Goal: Task Accomplishment & Management: Manage account settings

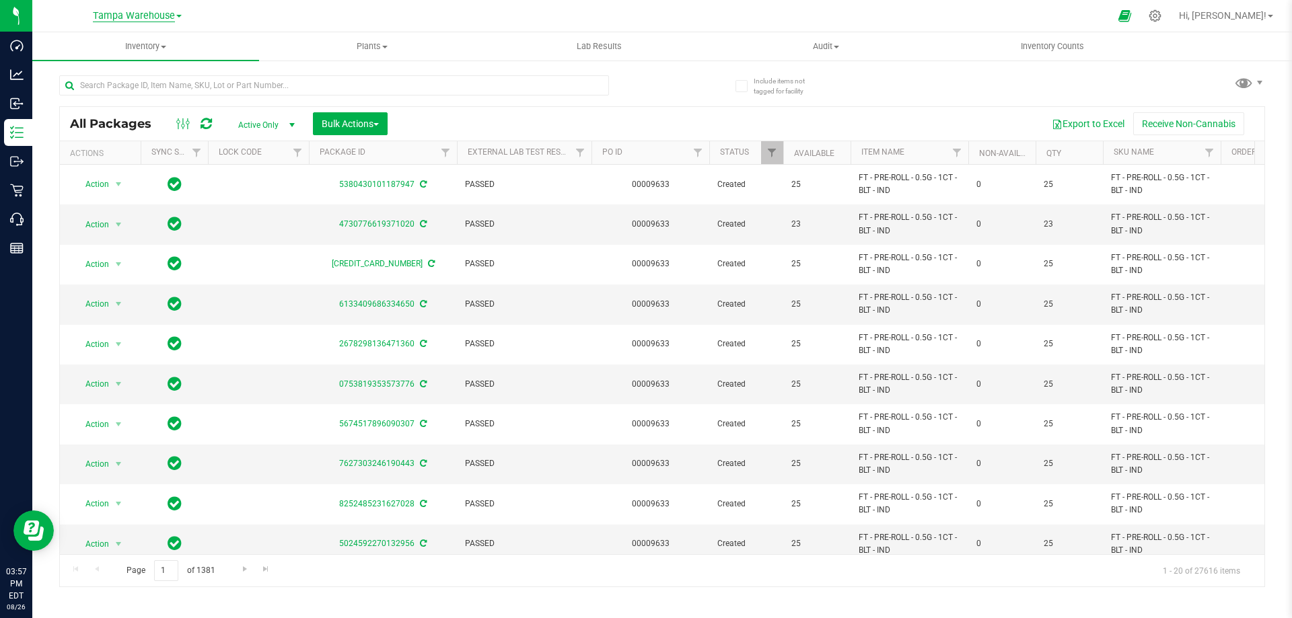
click at [131, 17] on span "Tampa Warehouse" at bounding box center [134, 16] width 82 height 12
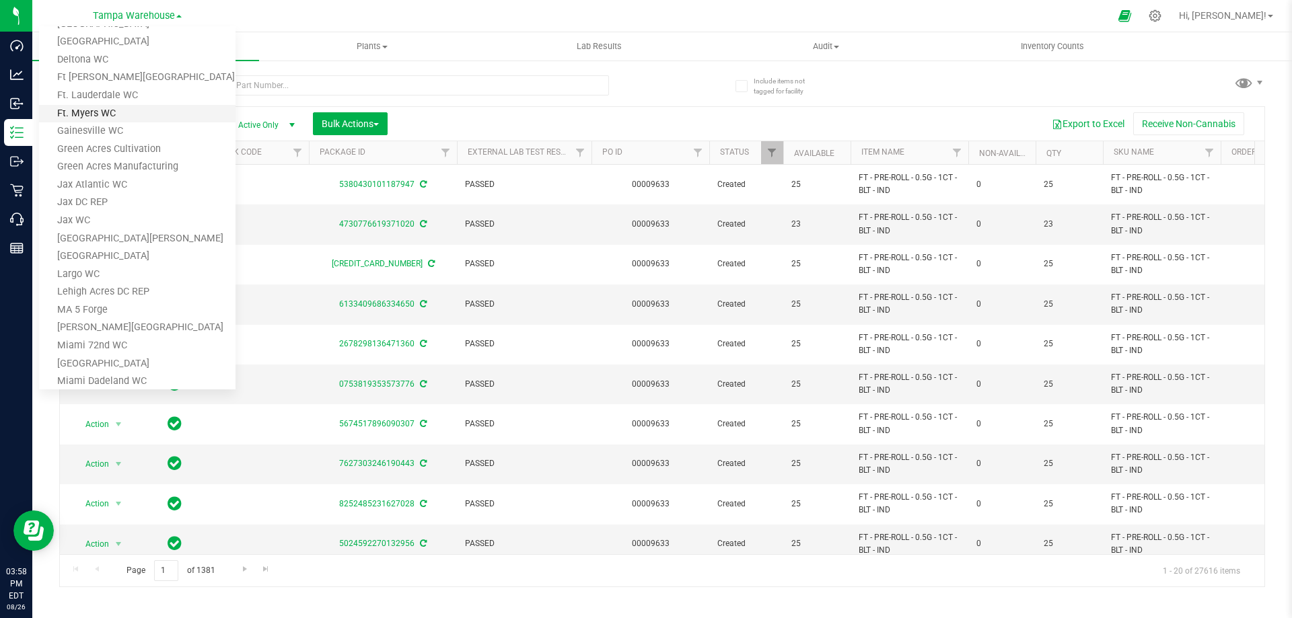
scroll to position [135, 0]
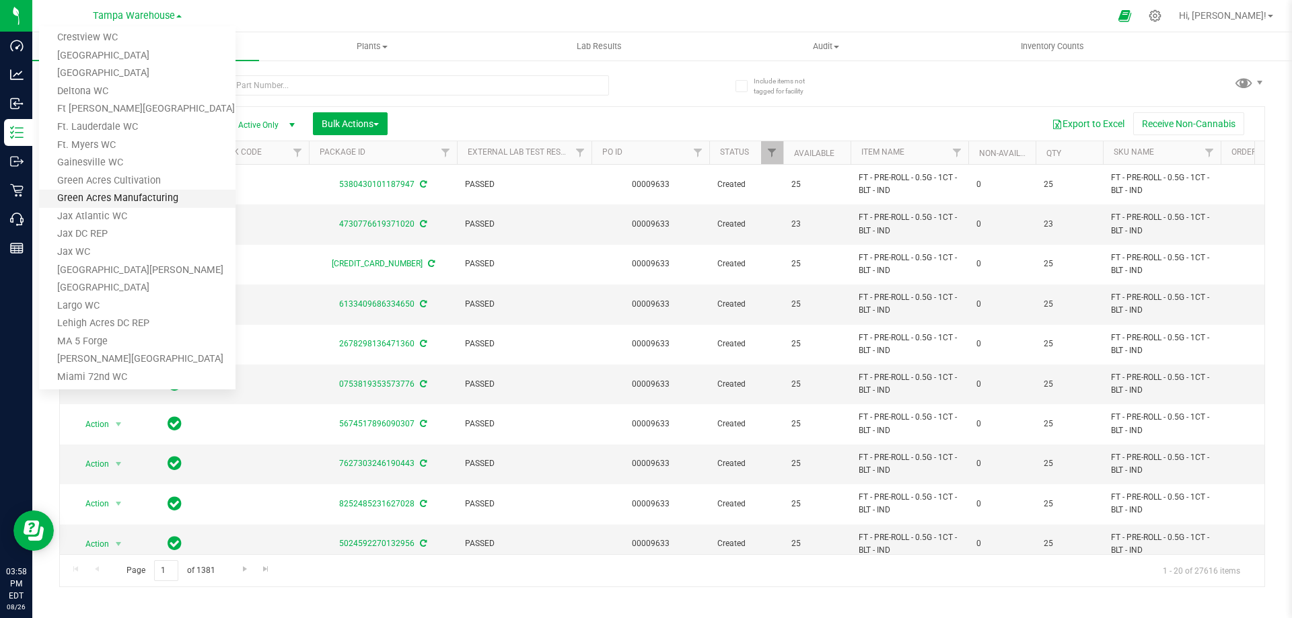
click at [112, 194] on link "Green Acres Manufacturing" at bounding box center [137, 199] width 196 height 18
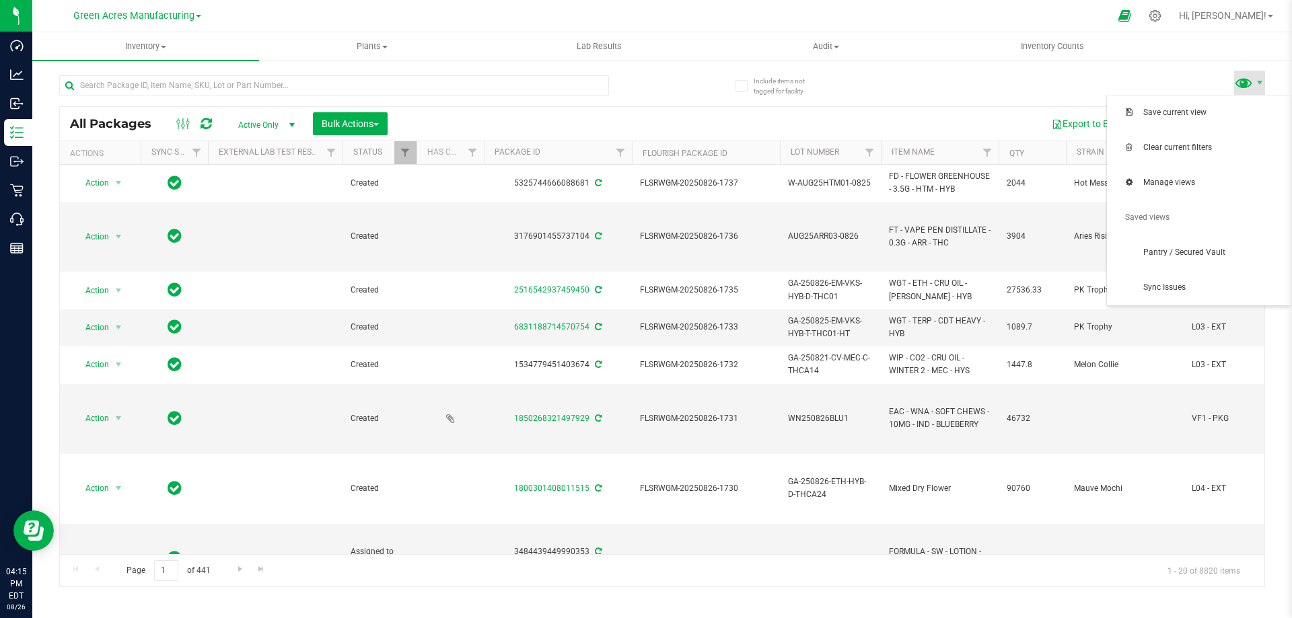
click at [1250, 84] on span at bounding box center [1244, 83] width 20 height 20
click at [1157, 281] on span "Sync Issues" at bounding box center [1199, 288] width 168 height 27
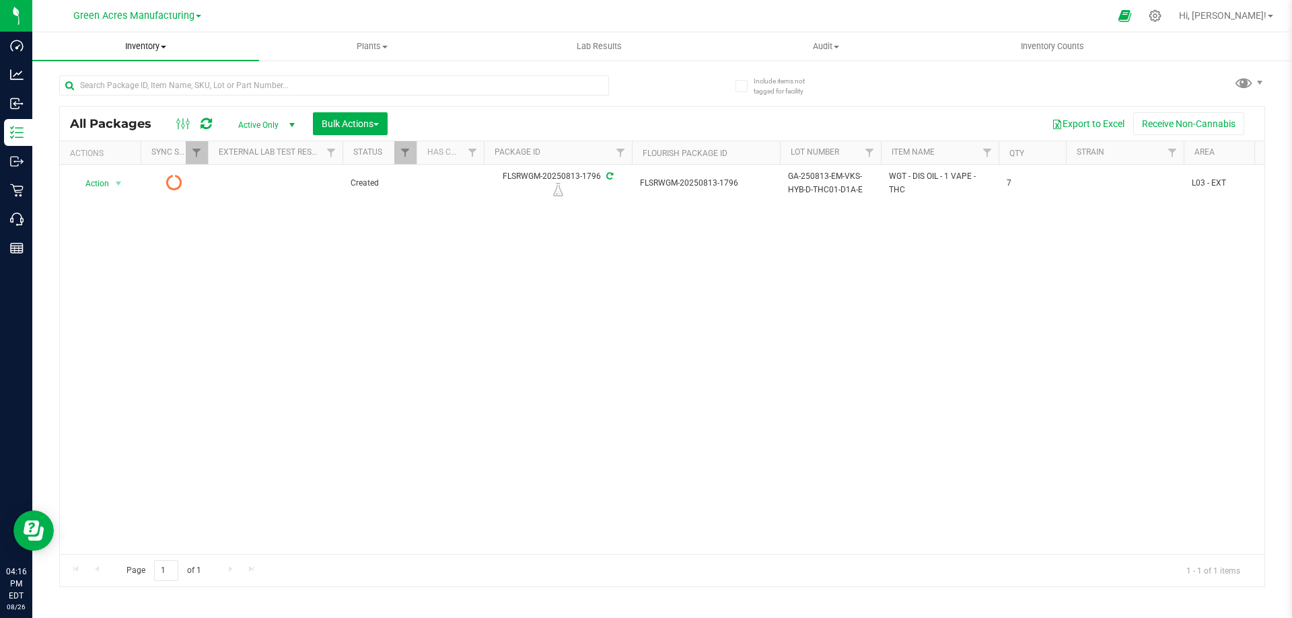
click at [131, 41] on span "Inventory" at bounding box center [145, 46] width 227 height 12
click at [86, 77] on span "All packages" at bounding box center [78, 80] width 92 height 11
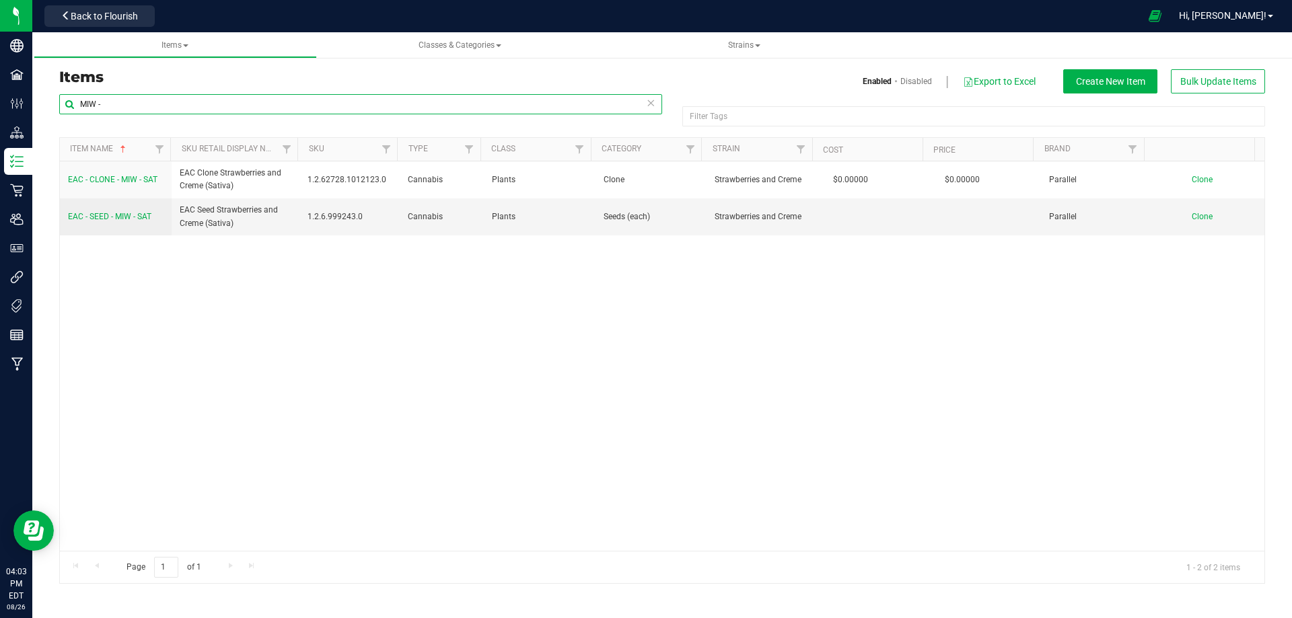
drag, startPoint x: 129, startPoint y: 111, endPoint x: 61, endPoint y: 110, distance: 68.0
click at [61, 110] on input "MIW -" at bounding box center [360, 104] width 603 height 20
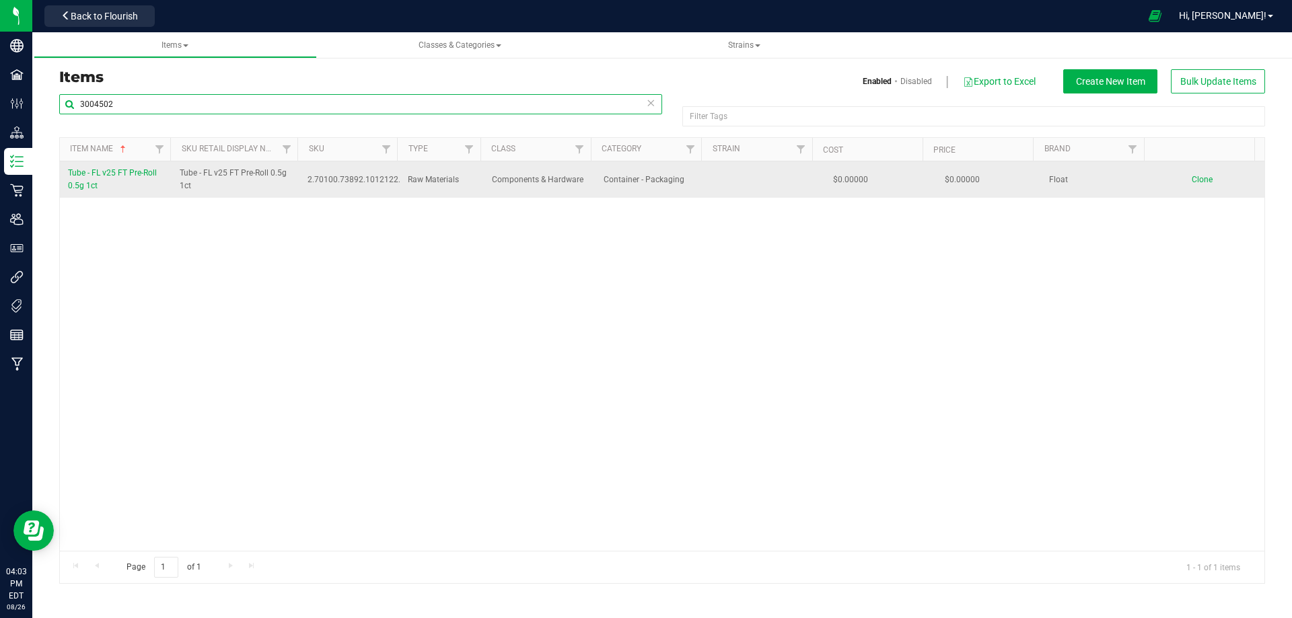
type input "3004502"
click at [90, 176] on span "Tube - FL v25 FT Pre-Roll 0.5g 1ct" at bounding box center [112, 179] width 89 height 22
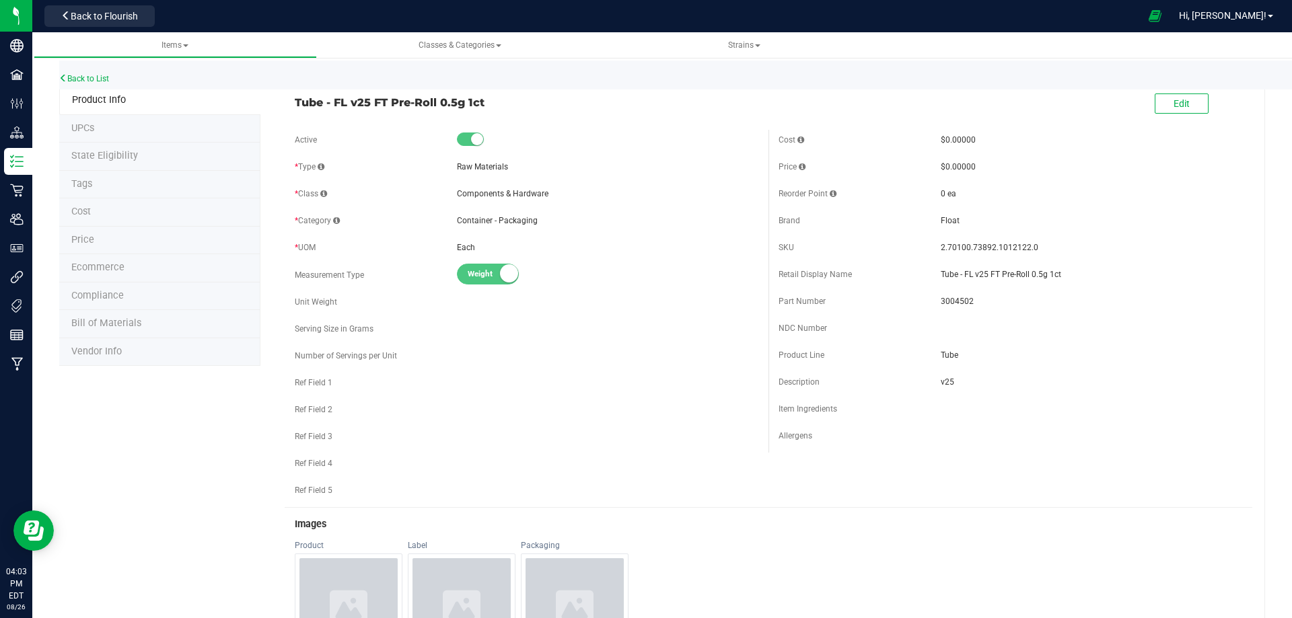
click at [81, 188] on span "Tags" at bounding box center [81, 183] width 21 height 11
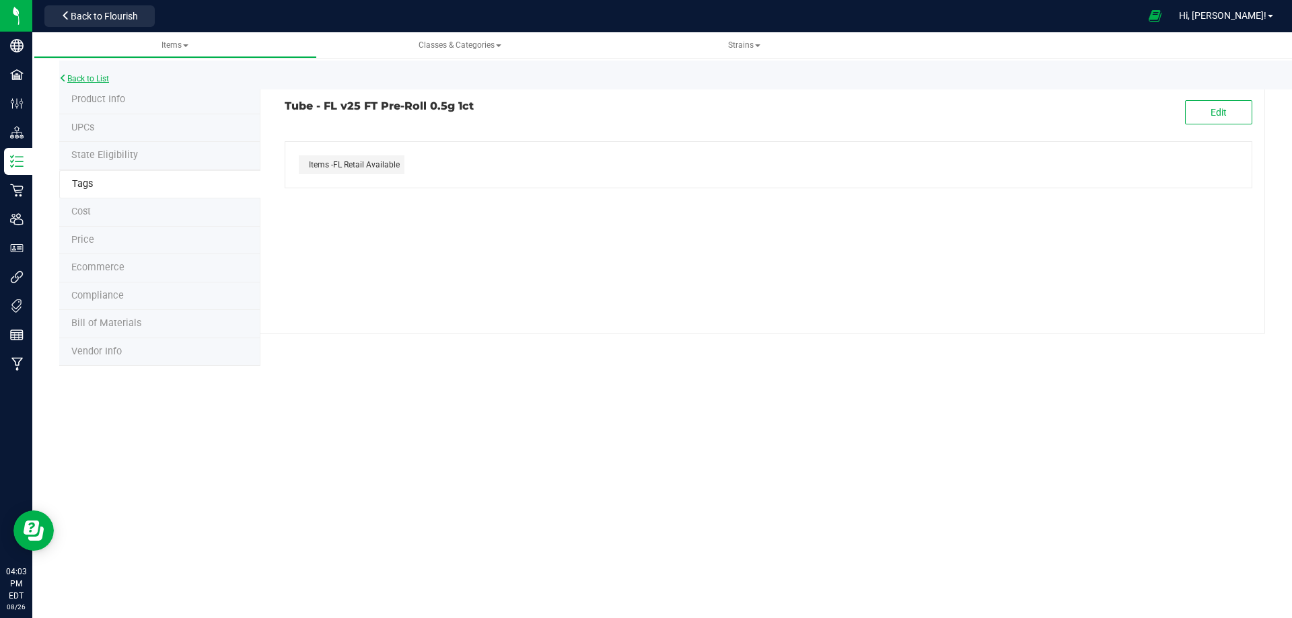
click at [86, 78] on link "Back to List" at bounding box center [84, 78] width 50 height 9
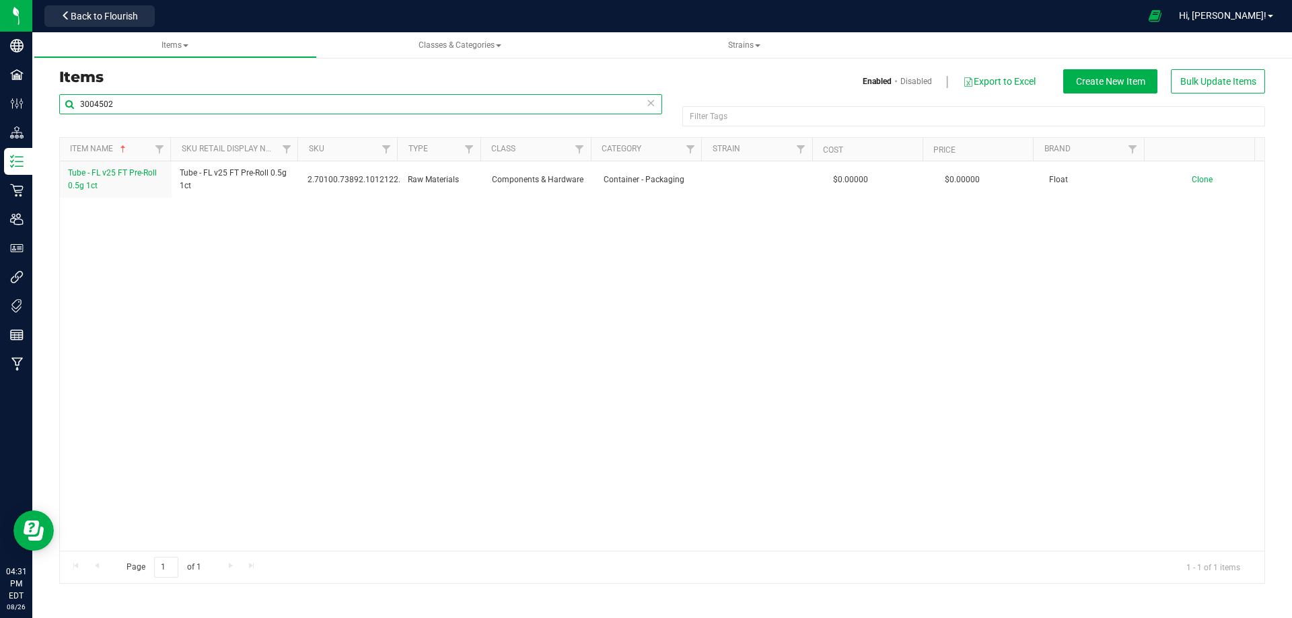
drag, startPoint x: 143, startPoint y: 112, endPoint x: 75, endPoint y: 104, distance: 68.4
click at [75, 104] on input "3004502" at bounding box center [360, 104] width 603 height 20
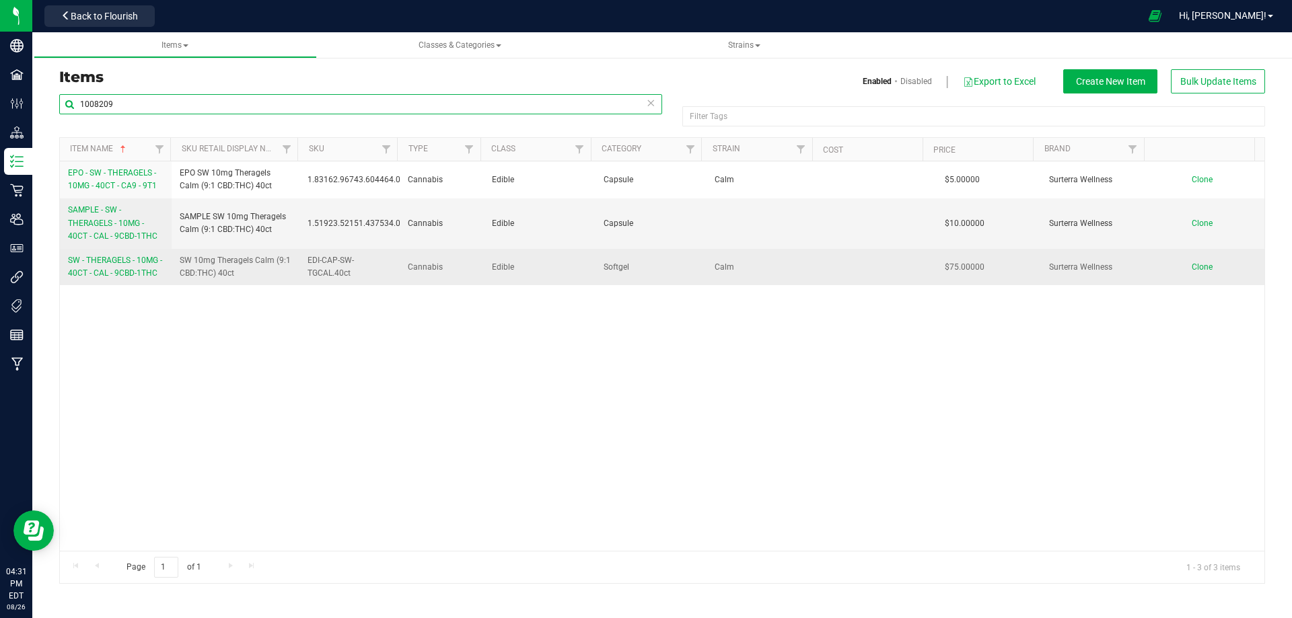
type input "1008209"
click at [112, 264] on span "SW - THERAGELS - 10MG - 40CT - CAL - 9CBD-1THC" at bounding box center [115, 267] width 94 height 22
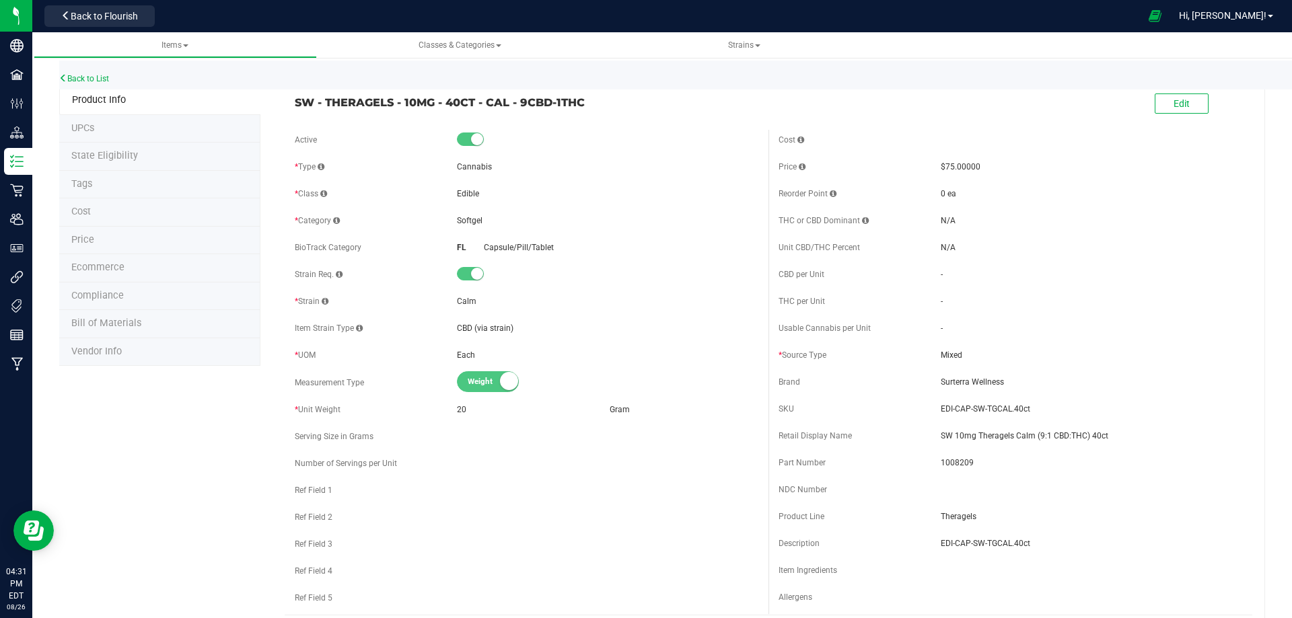
click at [96, 319] on span "Bill of Materials" at bounding box center [106, 323] width 70 height 11
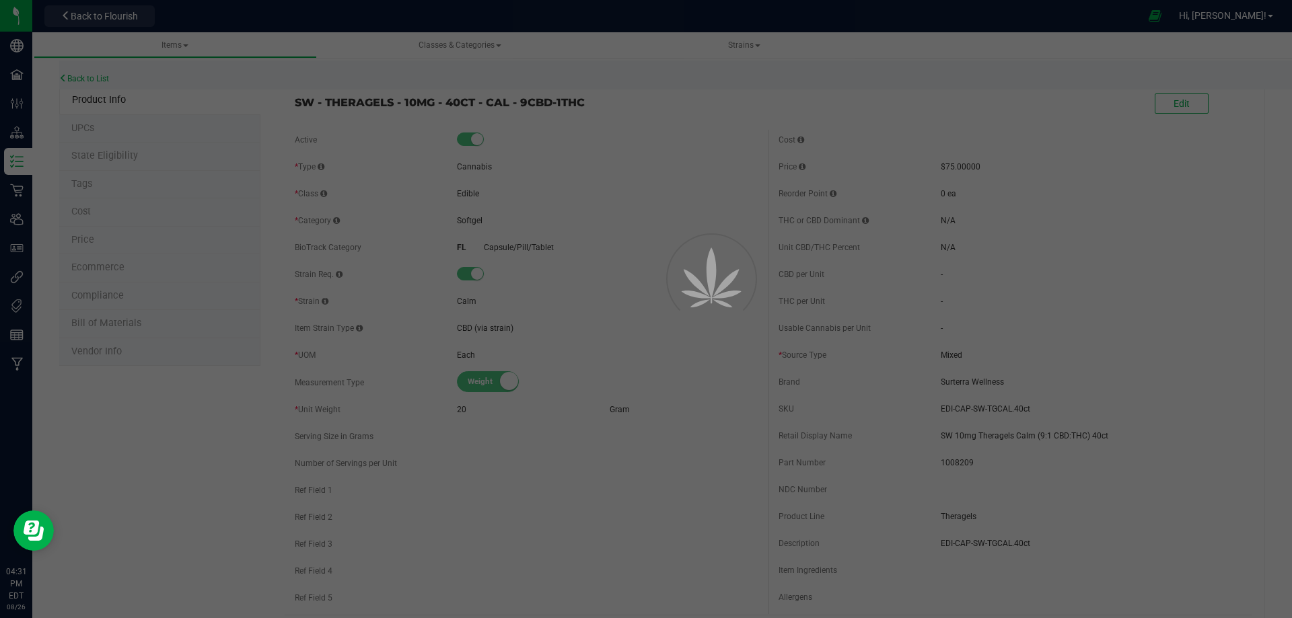
select select "2462"
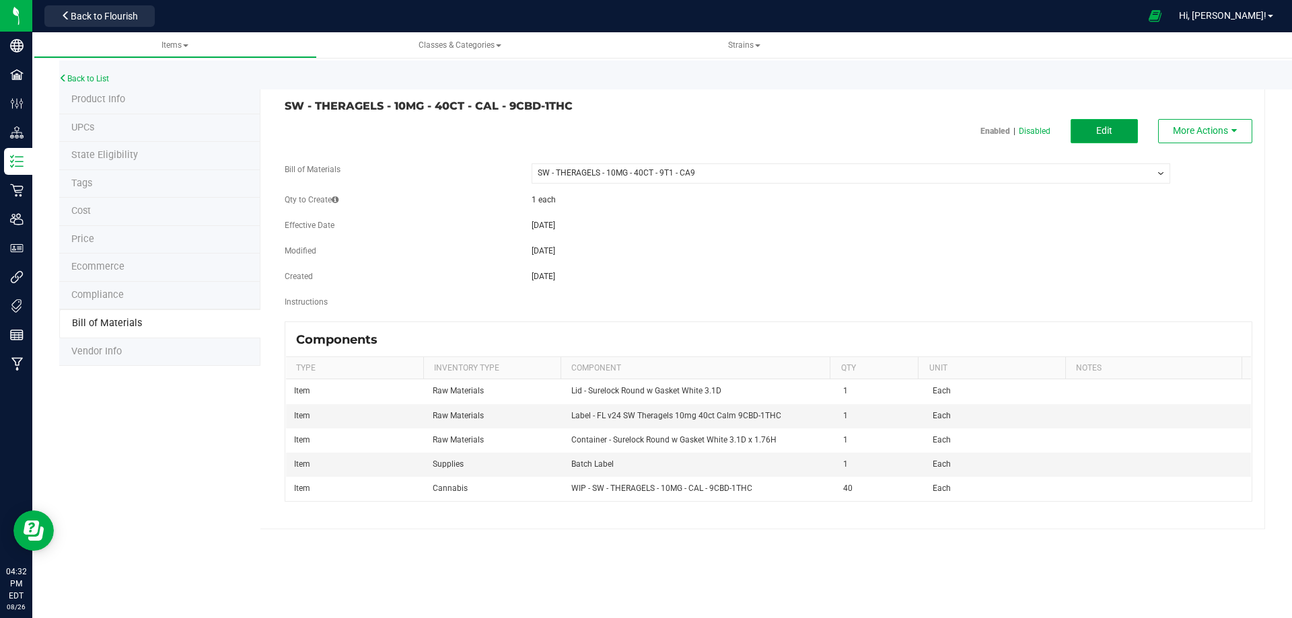
click at [1104, 129] on span "Edit" at bounding box center [1104, 130] width 16 height 11
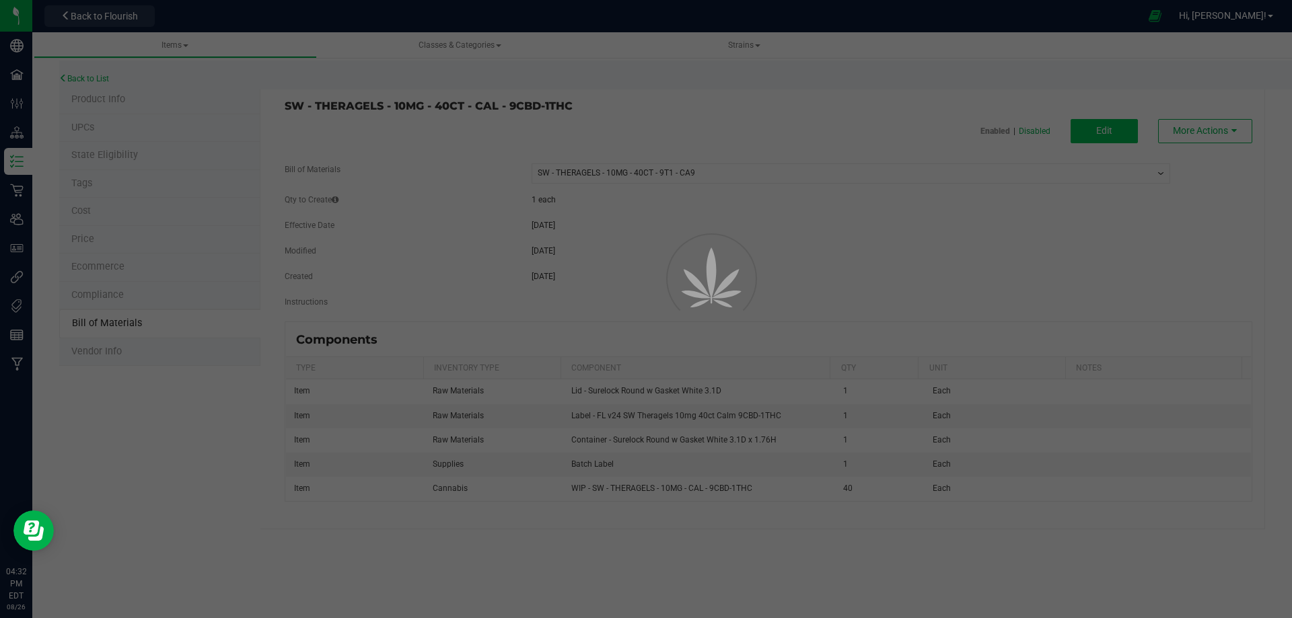
select select "2462"
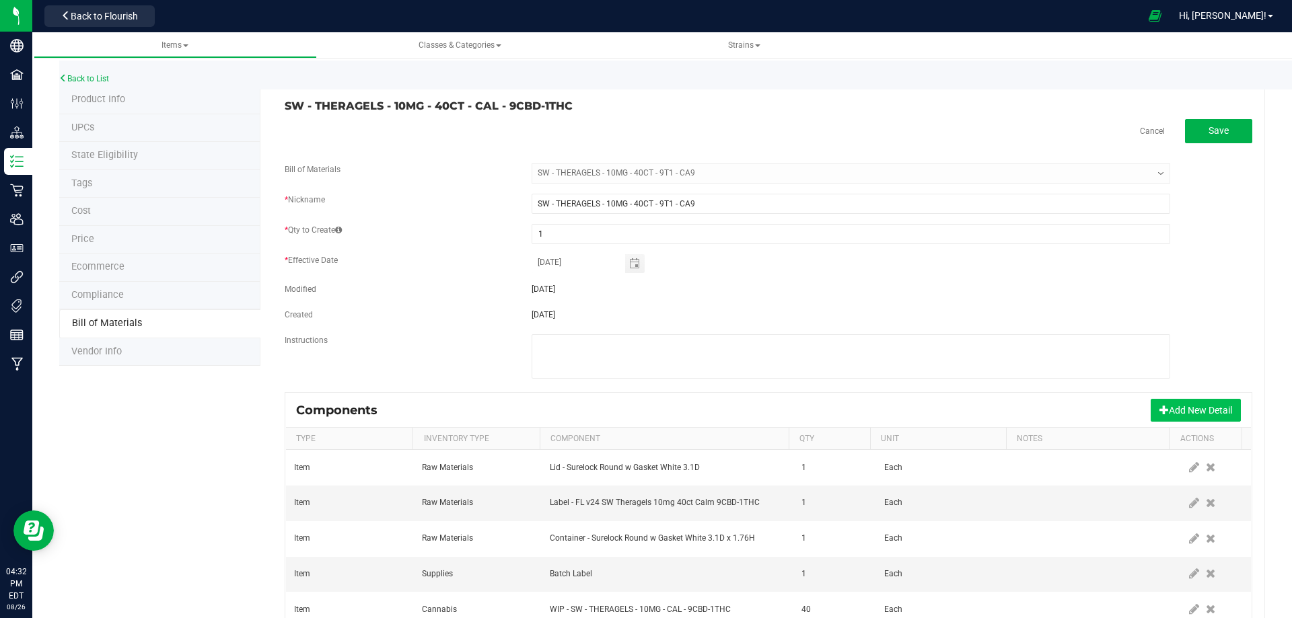
click at [1184, 406] on button "Add New Detail" at bounding box center [1196, 410] width 90 height 23
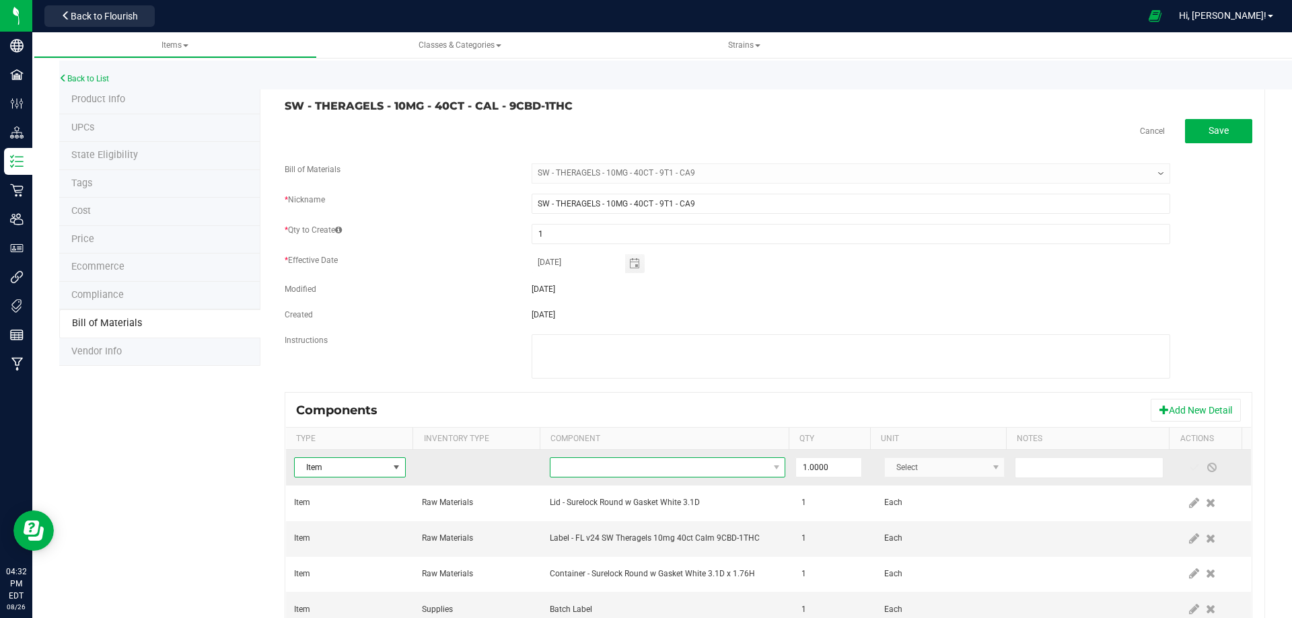
click at [556, 472] on span "NO DATA FOUND" at bounding box center [658, 467] width 217 height 19
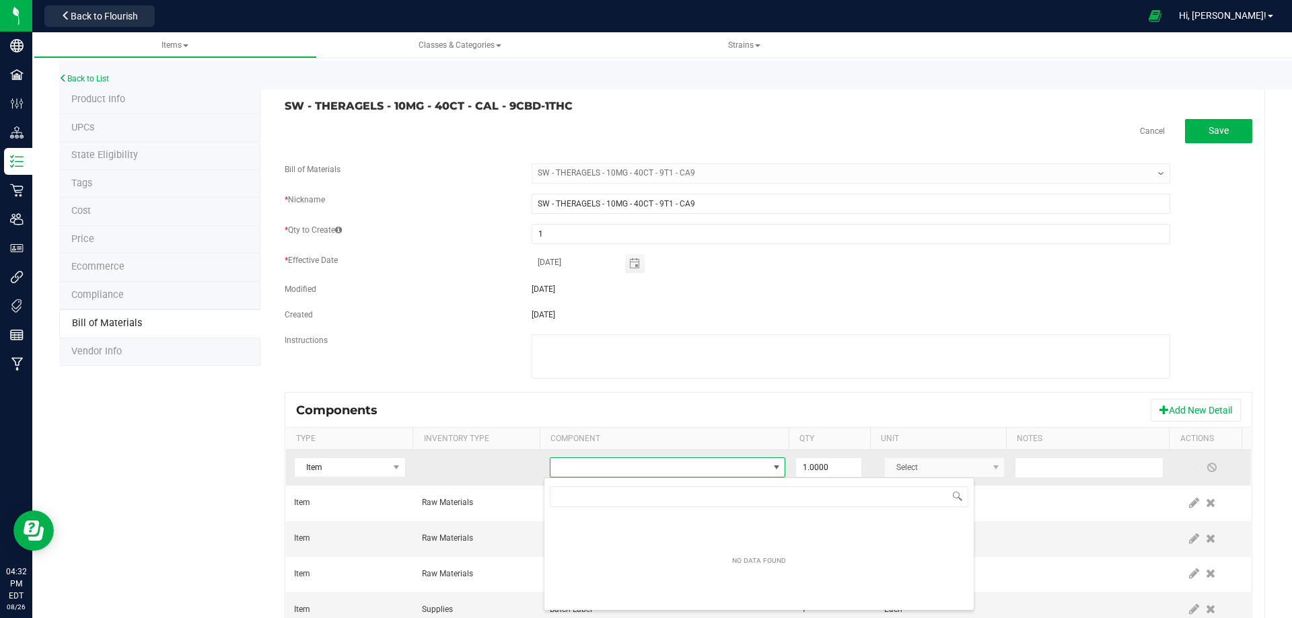
scroll to position [20, 229]
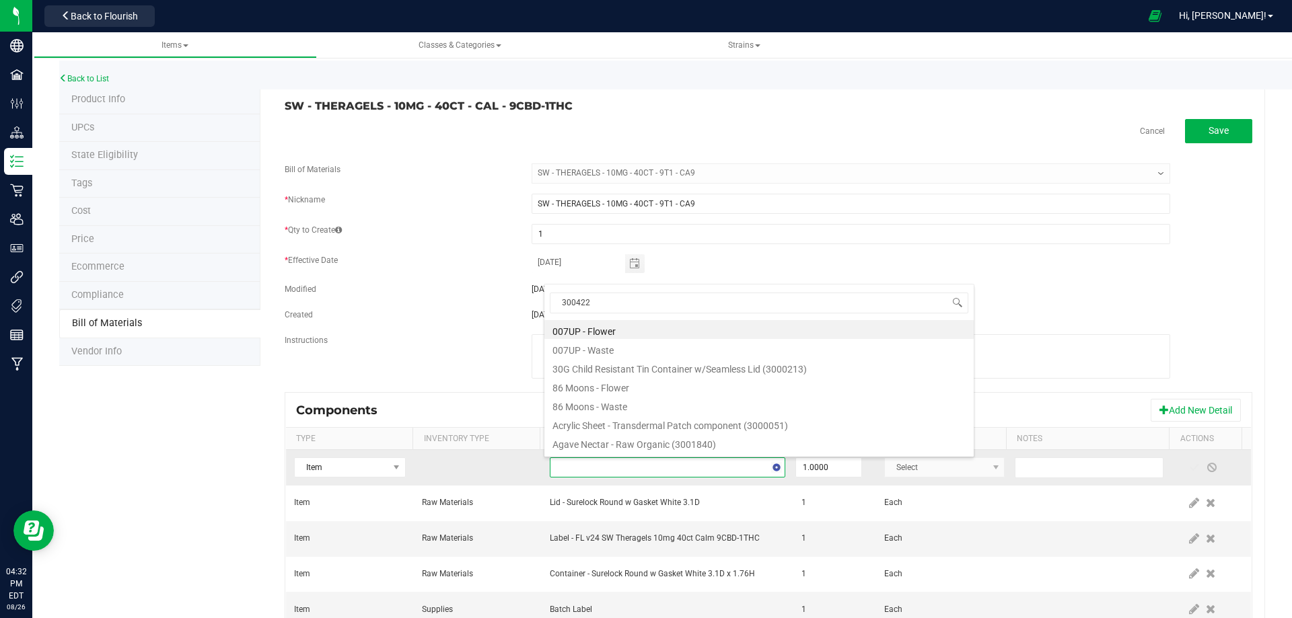
type input "3004223"
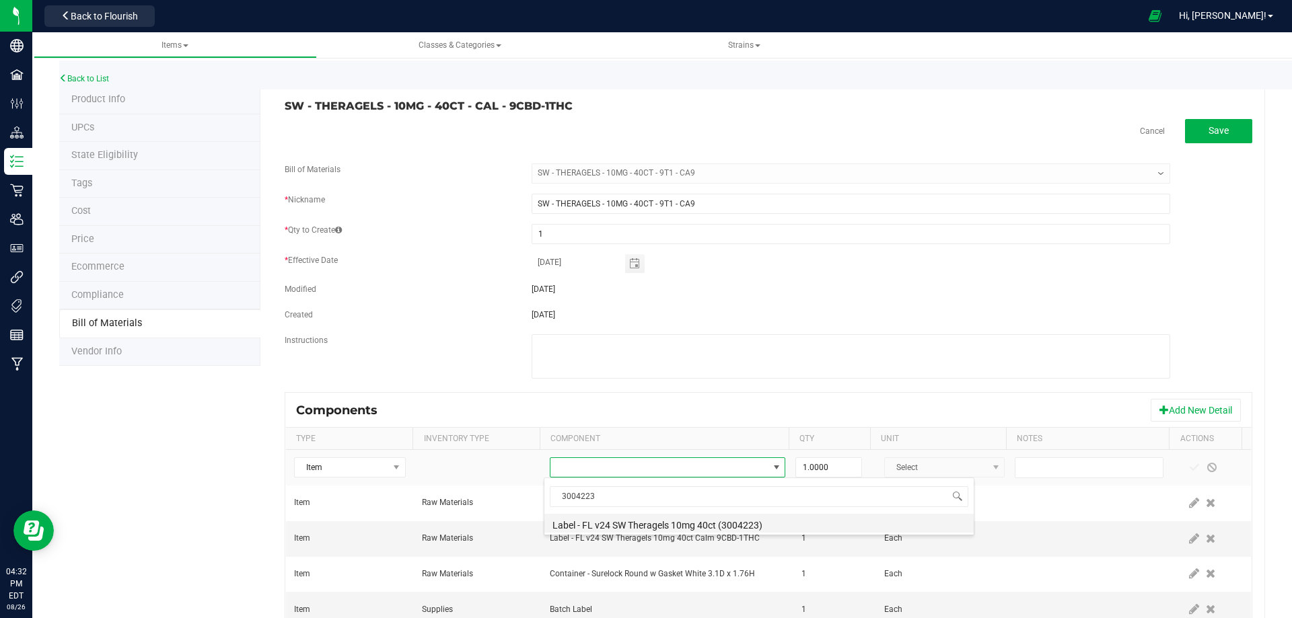
click at [583, 526] on li "Label - FL v24 SW Theragels 10mg 40ct (3004223)" at bounding box center [758, 523] width 429 height 19
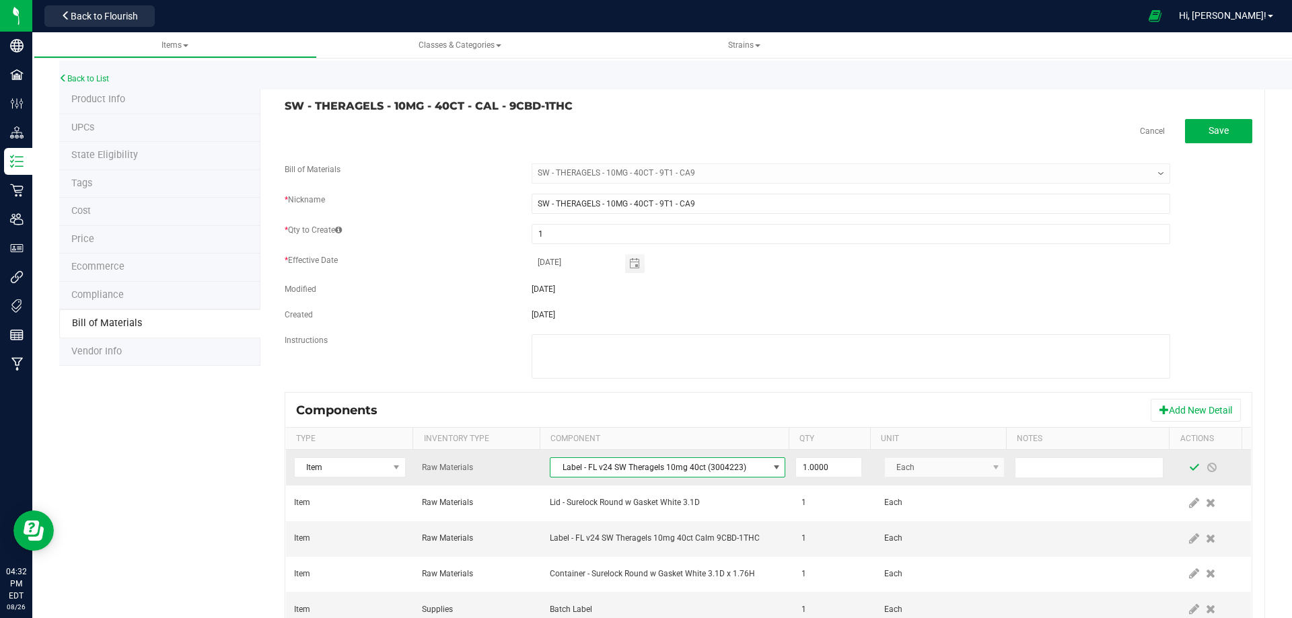
click at [1189, 466] on span at bounding box center [1194, 467] width 11 height 11
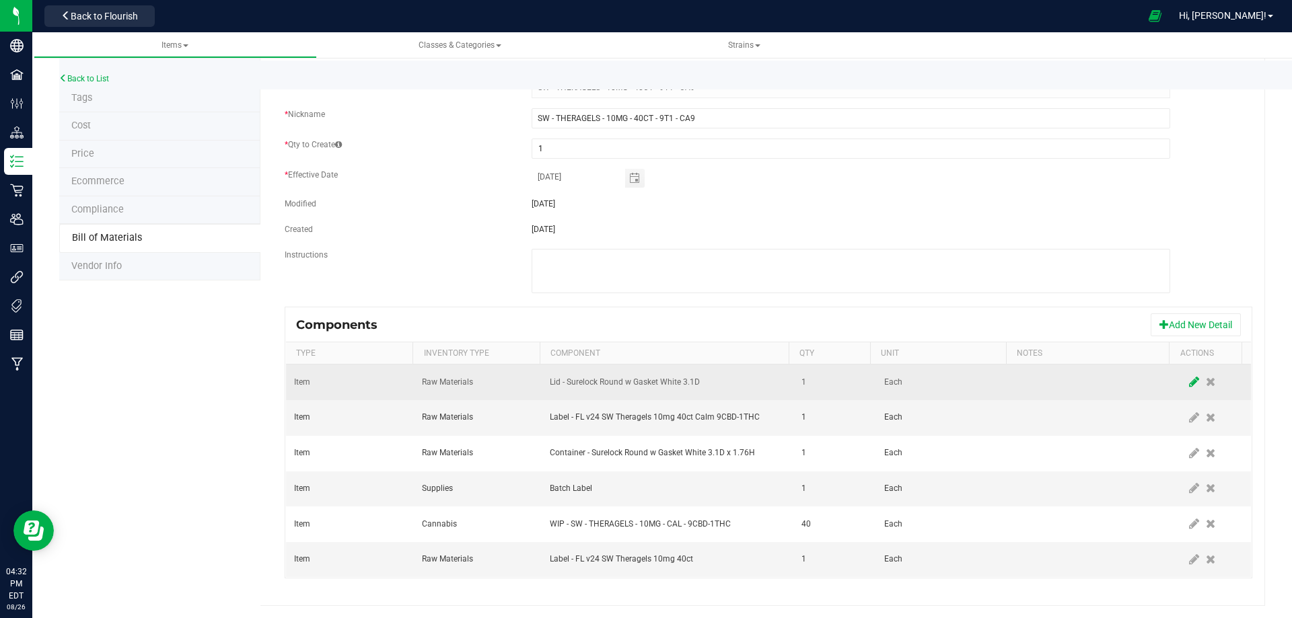
scroll to position [87, 0]
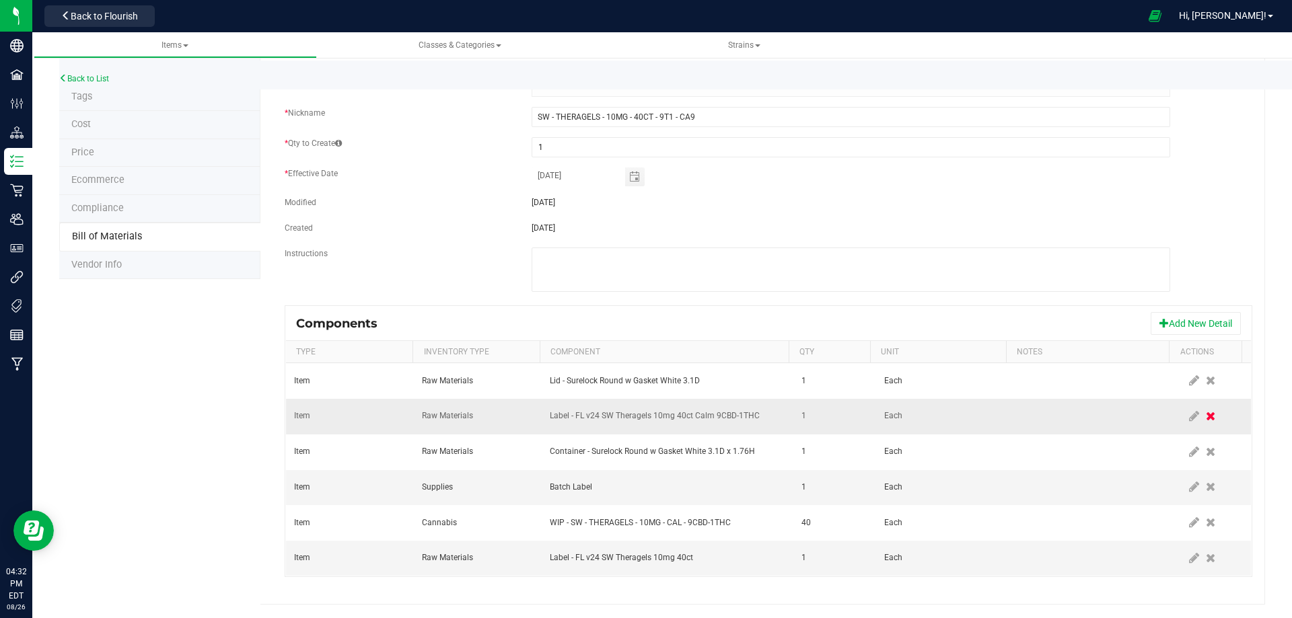
click at [1206, 418] on icon at bounding box center [1210, 416] width 9 height 12
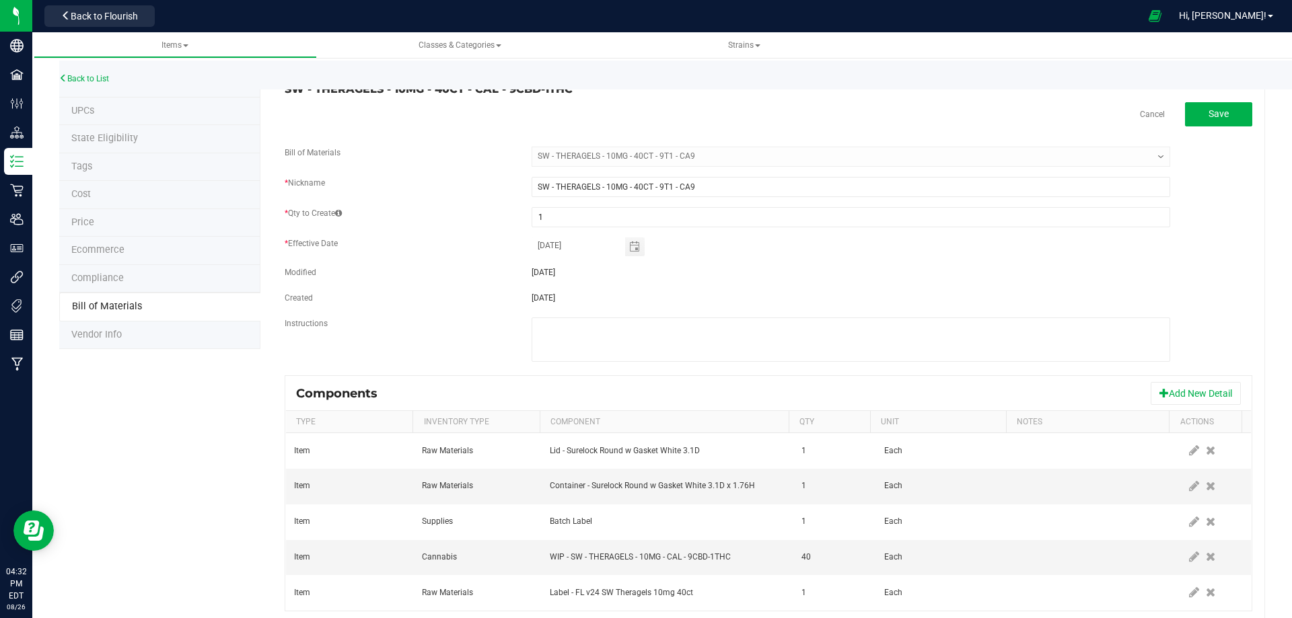
scroll to position [0, 0]
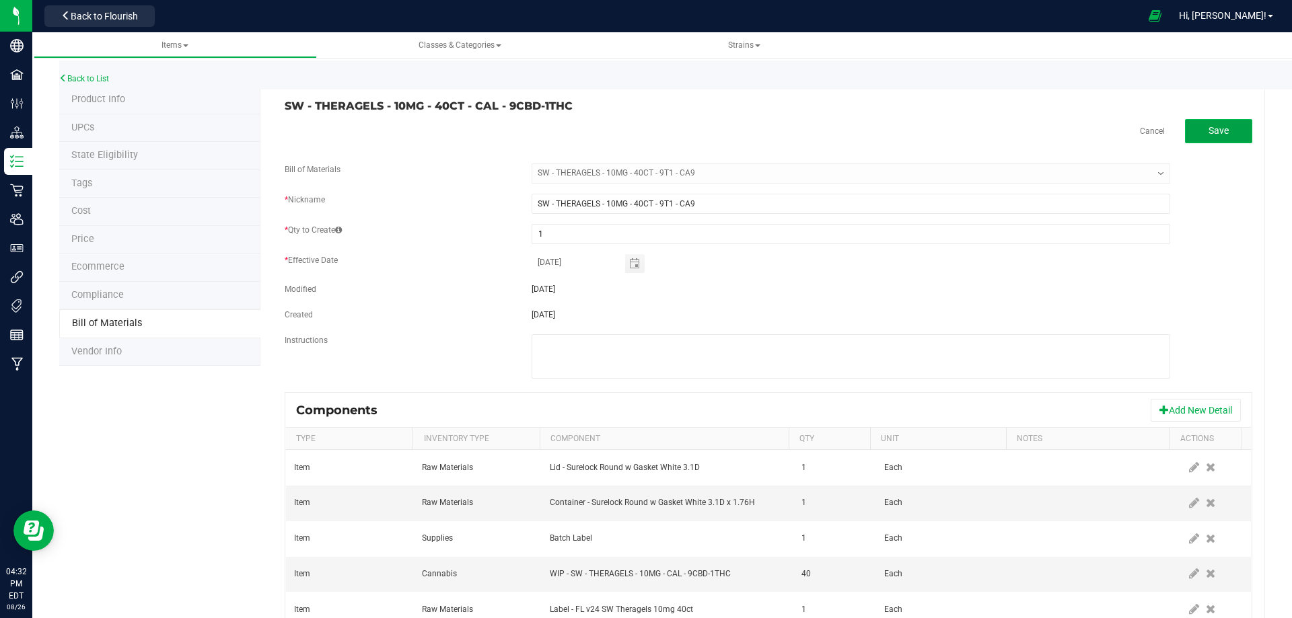
click at [1209, 131] on span "Save" at bounding box center [1219, 130] width 20 height 11
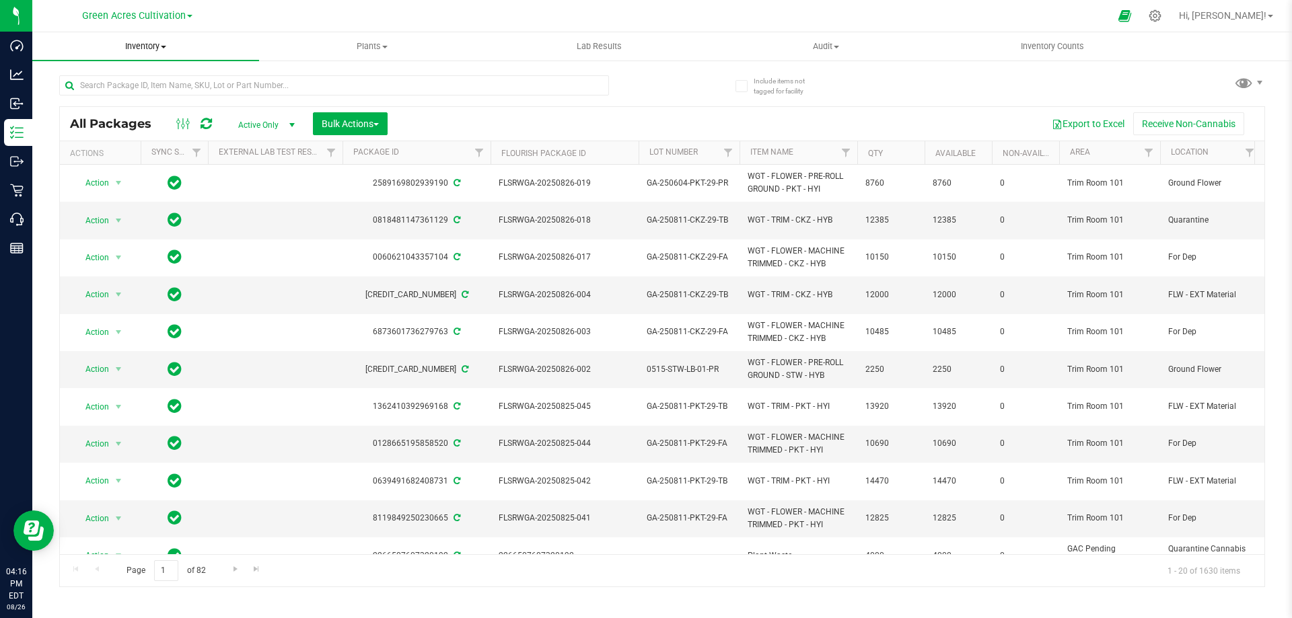
click at [141, 46] on span "Inventory" at bounding box center [145, 46] width 227 height 12
click at [83, 81] on span "All packages" at bounding box center [78, 80] width 92 height 11
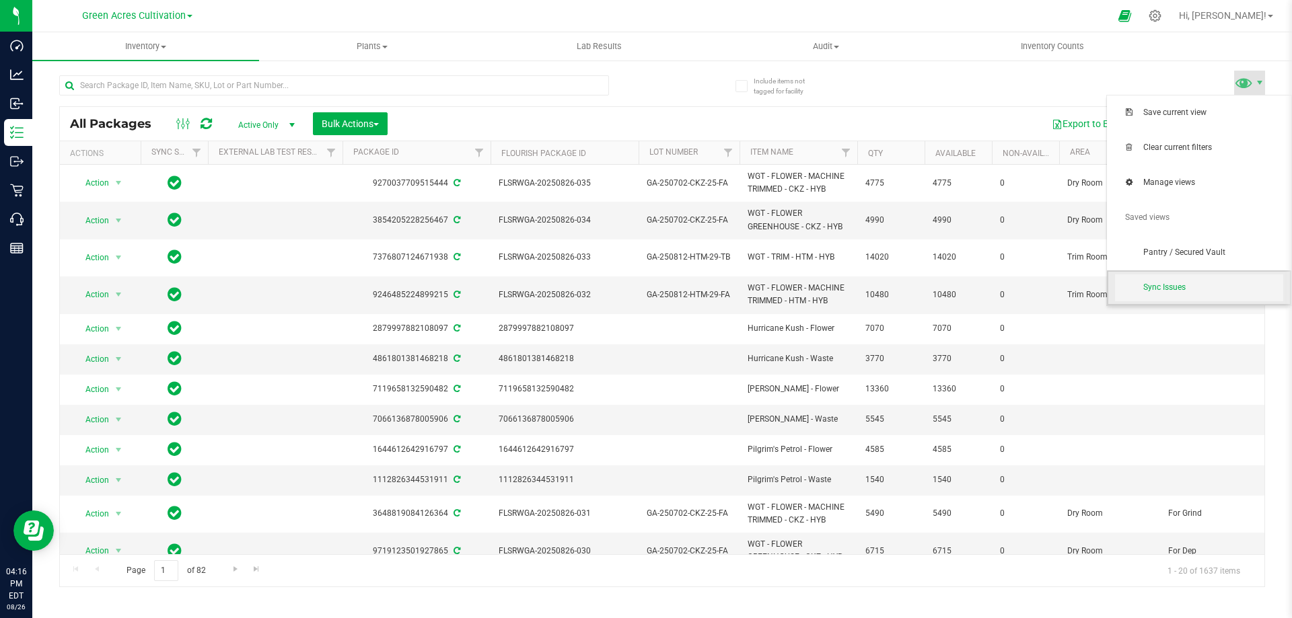
click at [1172, 284] on span "Sync Issues" at bounding box center [1213, 287] width 140 height 11
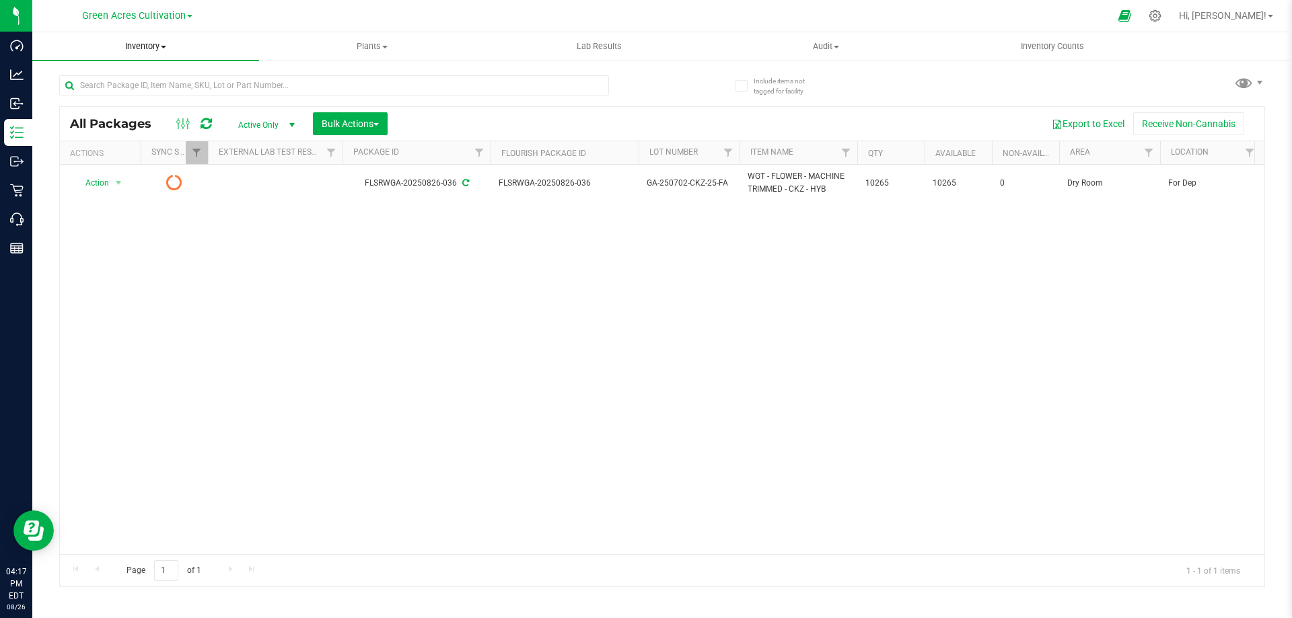
click at [136, 39] on uib-tab-heading "Inventory All packages All inventory Waste log Create inventory" at bounding box center [145, 46] width 227 height 28
click at [89, 79] on span "All packages" at bounding box center [78, 80] width 92 height 11
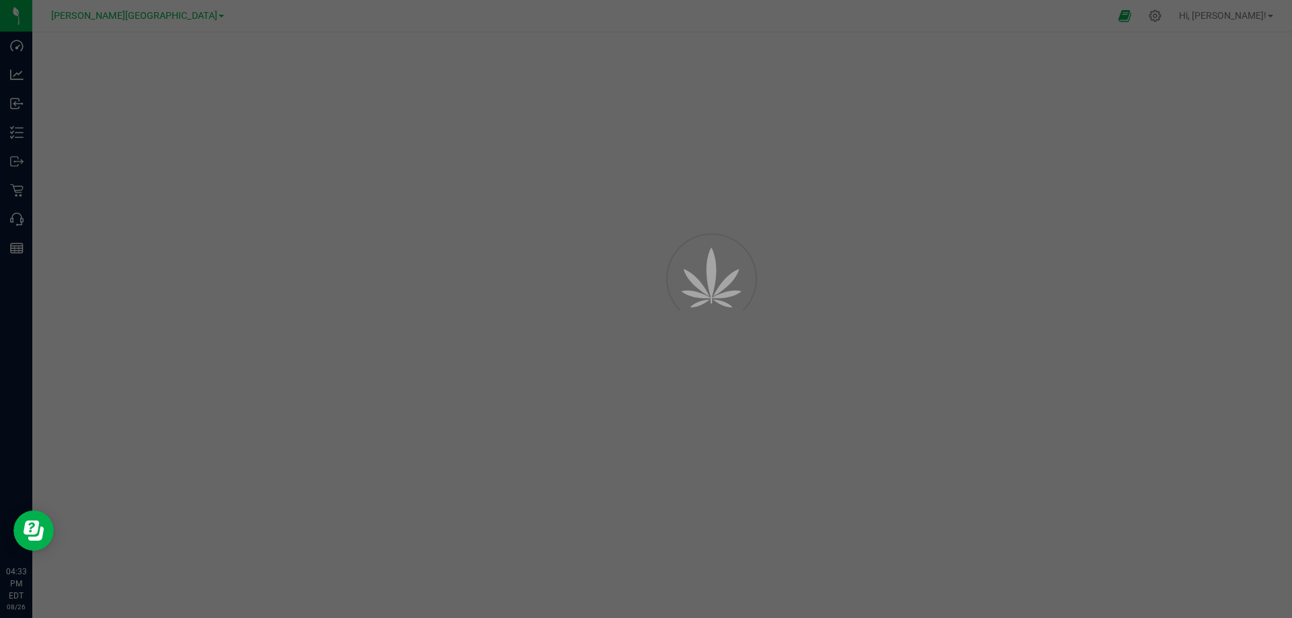
select select "2462"
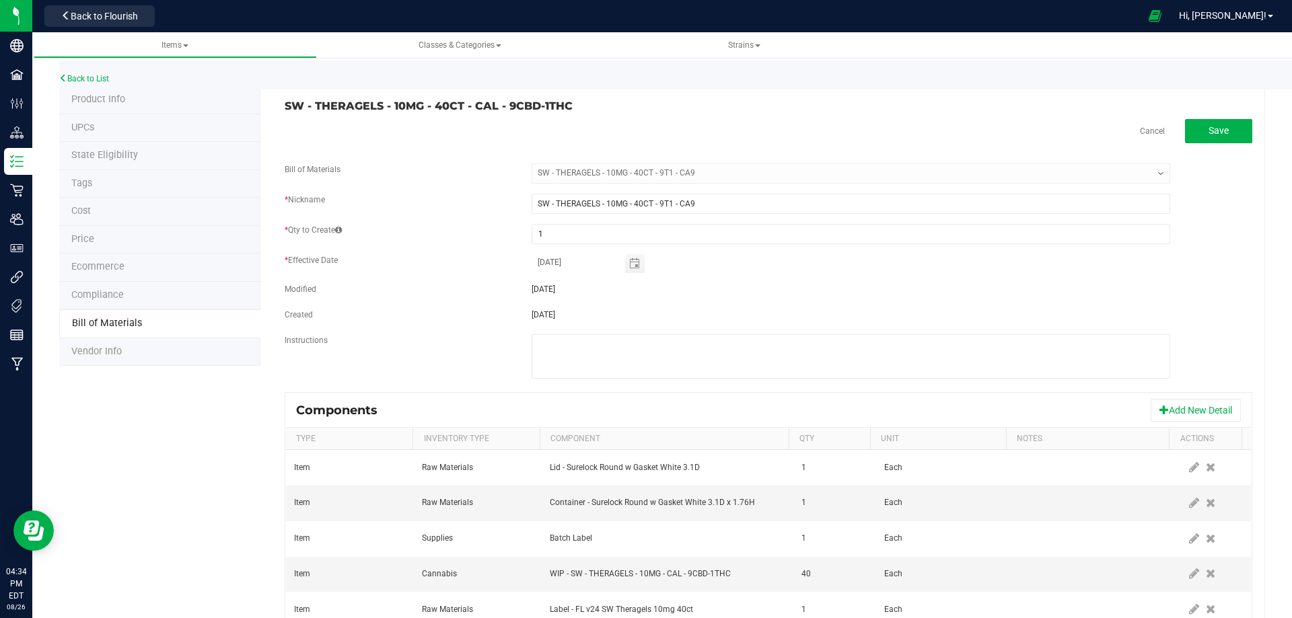
click at [85, 72] on div "Back to List" at bounding box center [705, 75] width 1292 height 29
click at [85, 75] on link "Back to List" at bounding box center [84, 78] width 50 height 9
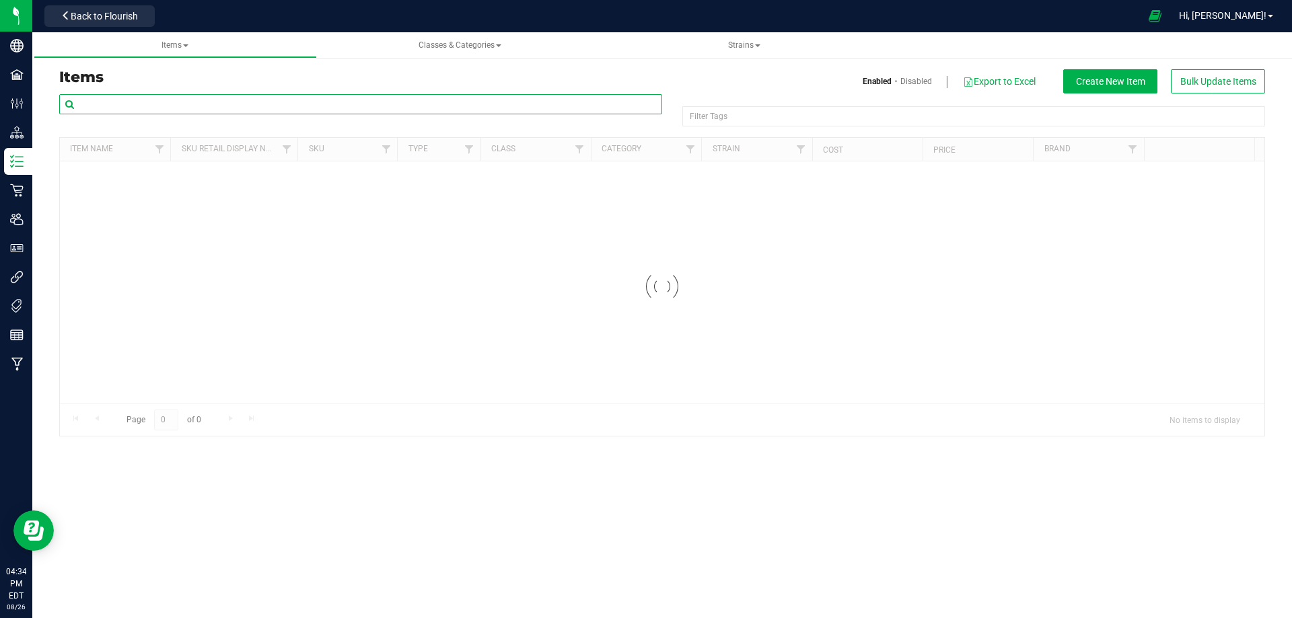
click at [89, 104] on input "text" at bounding box center [360, 104] width 603 height 20
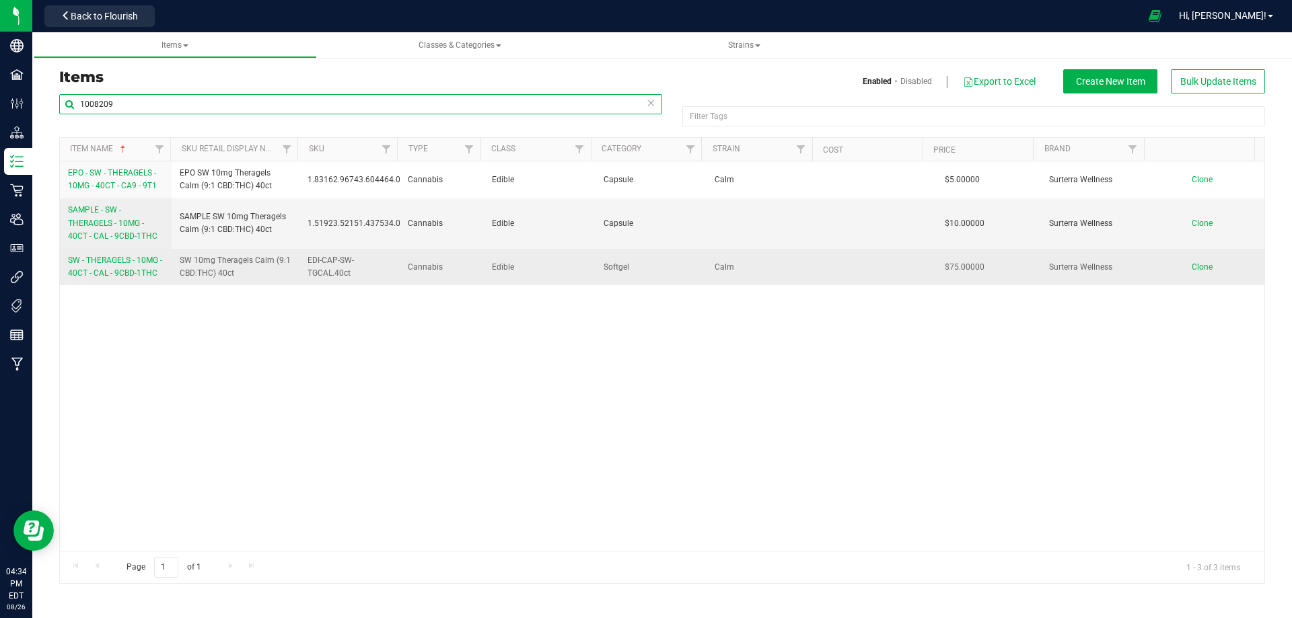
type input "1008209"
click at [87, 269] on span "SW - THERAGELS - 10MG - 40CT - CAL - 9CBD-1THC" at bounding box center [115, 267] width 94 height 22
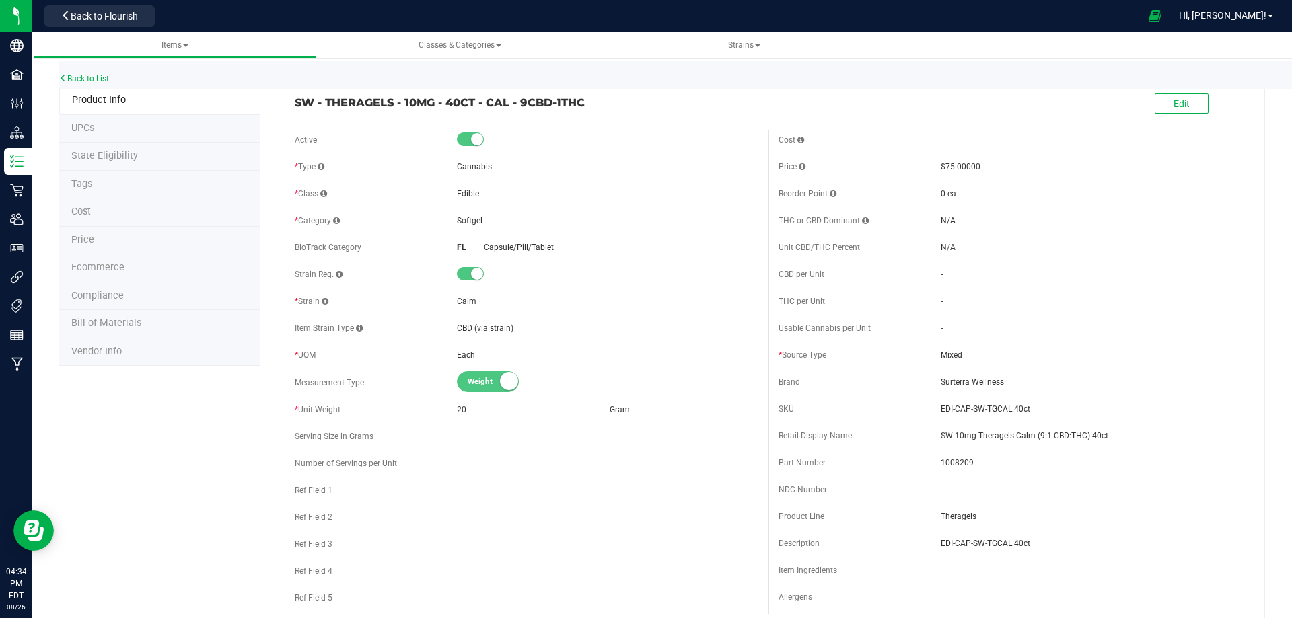
click at [81, 321] on span "Bill of Materials" at bounding box center [106, 323] width 70 height 11
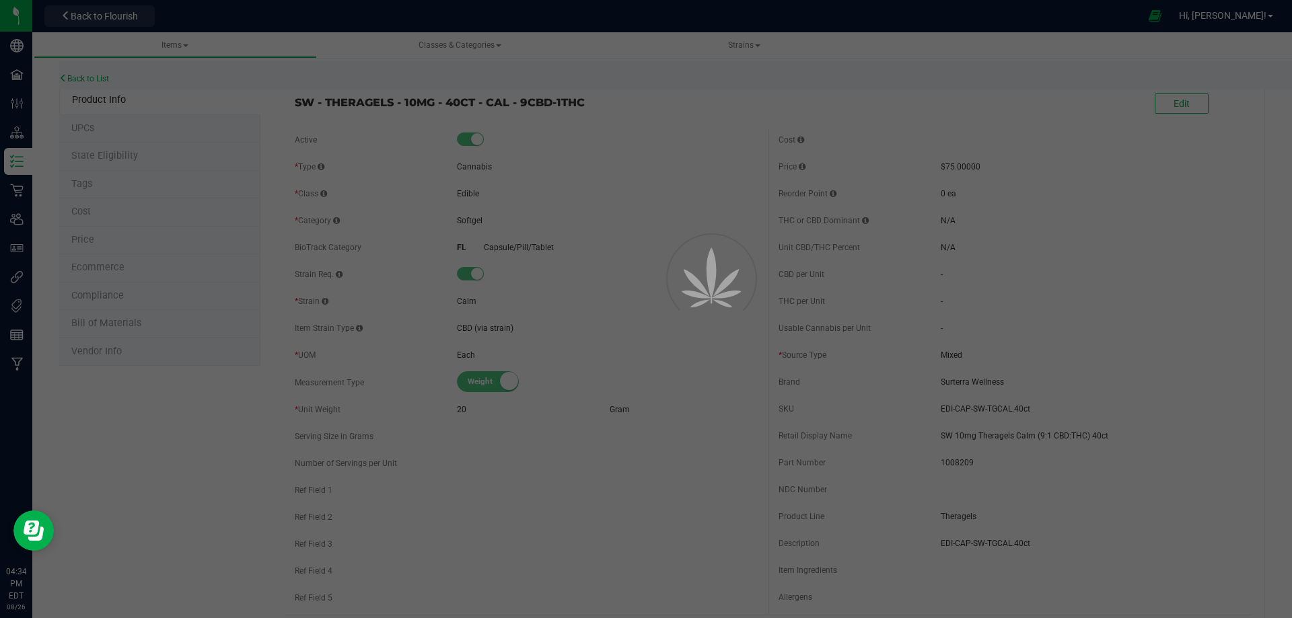
select select "2462"
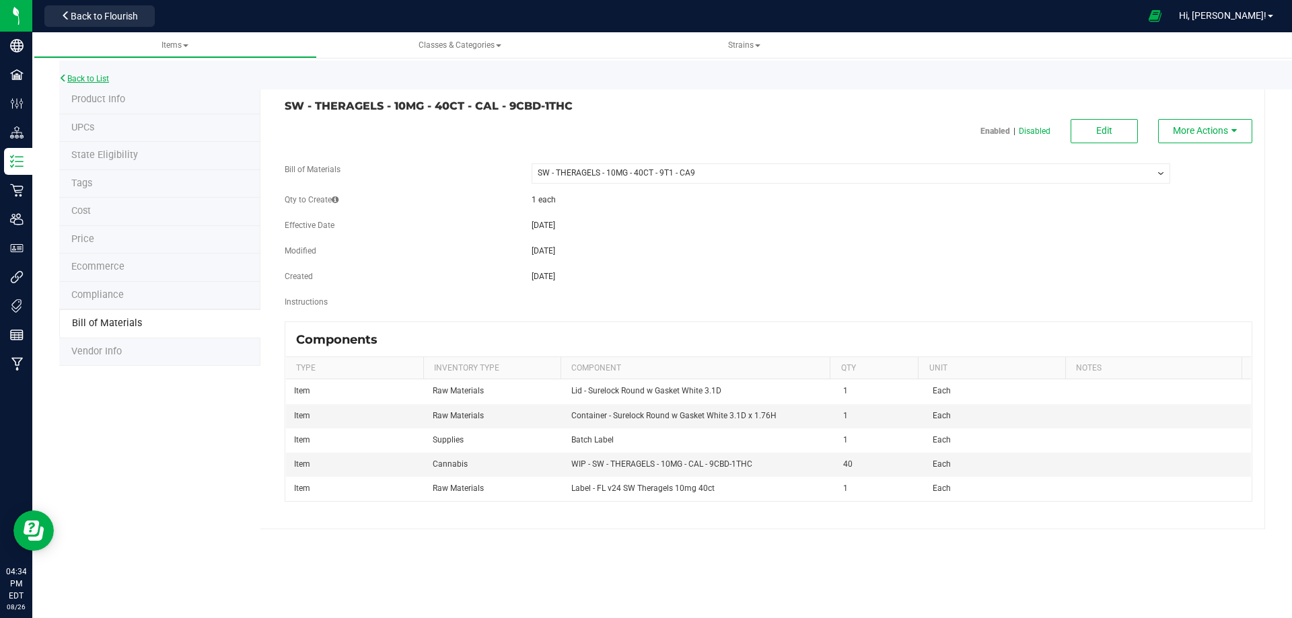
click at [87, 78] on link "Back to List" at bounding box center [84, 78] width 50 height 9
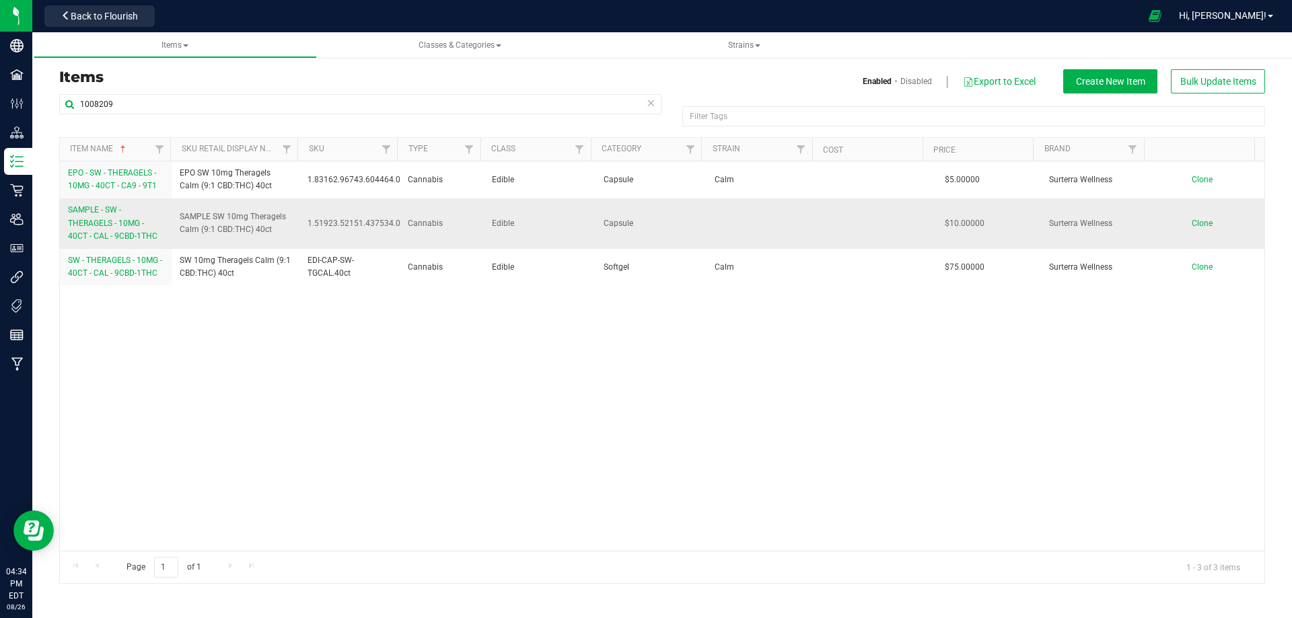
click at [108, 227] on span "SAMPLE - SW - THERAGELS - 10MG - 40CT - CAL - 9CBD-1THC" at bounding box center [112, 222] width 89 height 35
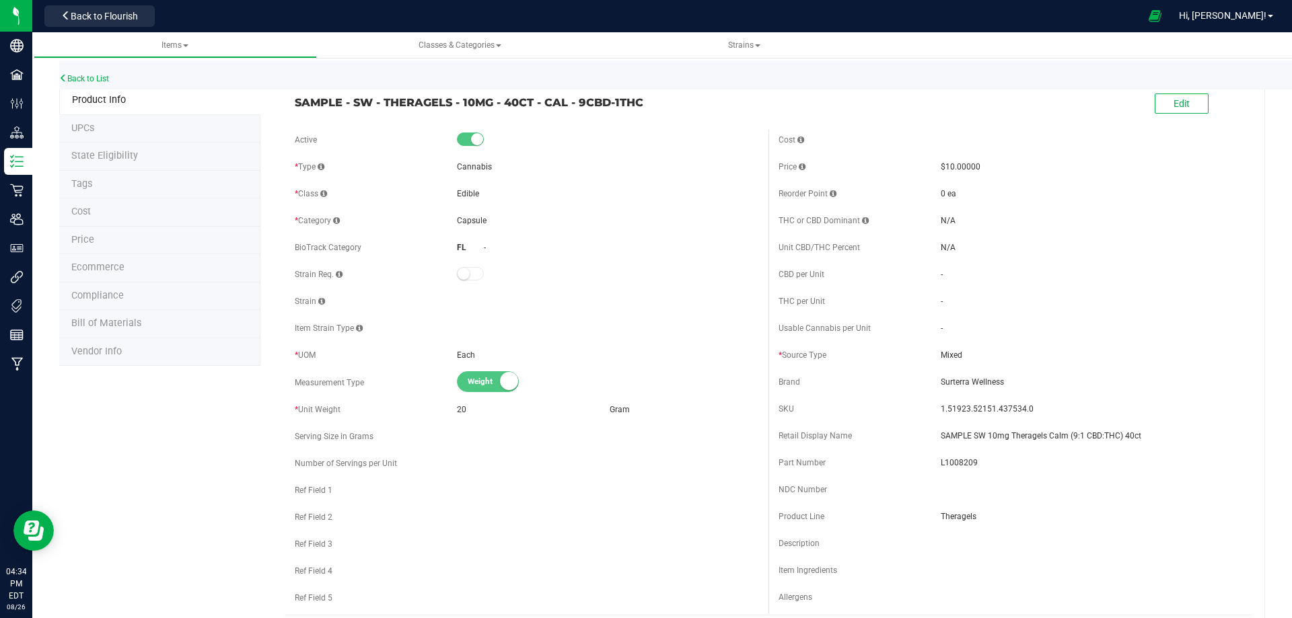
click at [105, 316] on li "Bill of Materials" at bounding box center [159, 324] width 201 height 28
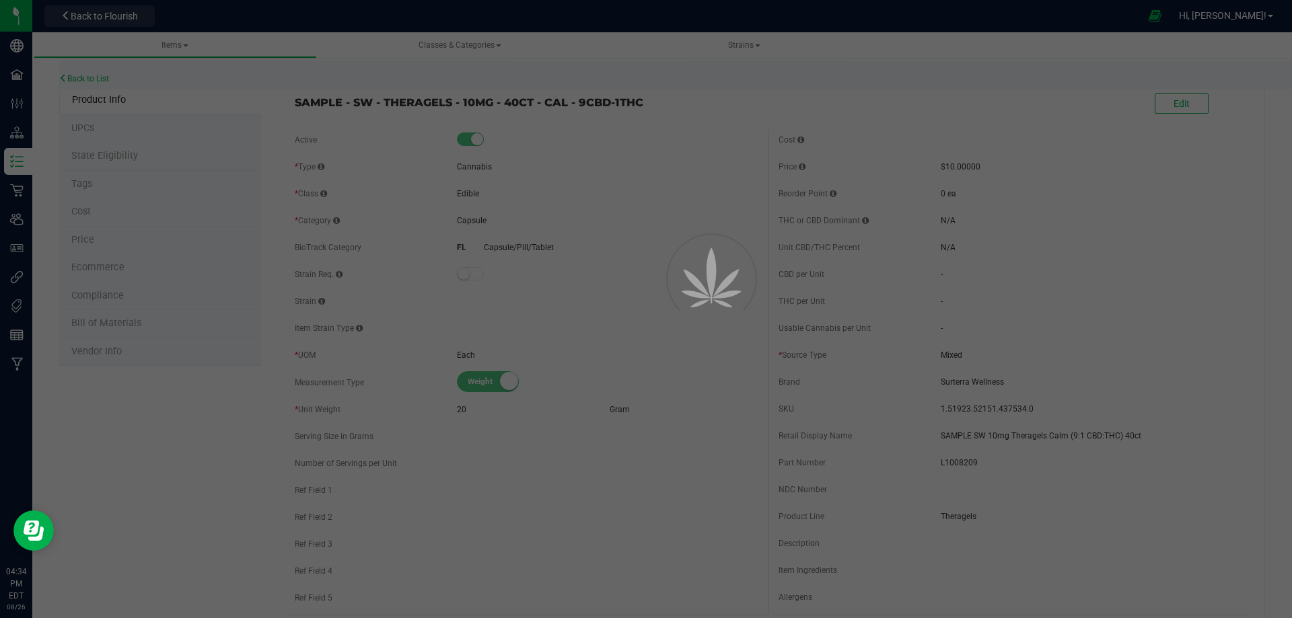
select select "2054"
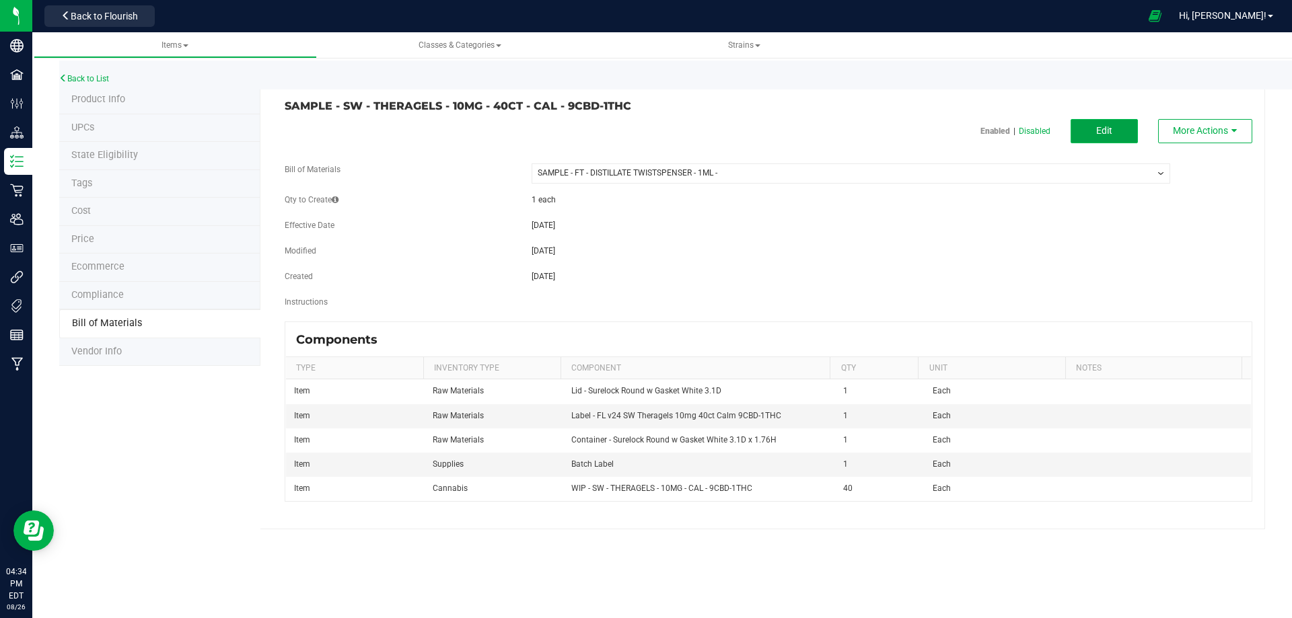
click at [1104, 127] on span "Edit" at bounding box center [1104, 130] width 16 height 11
select select "2054"
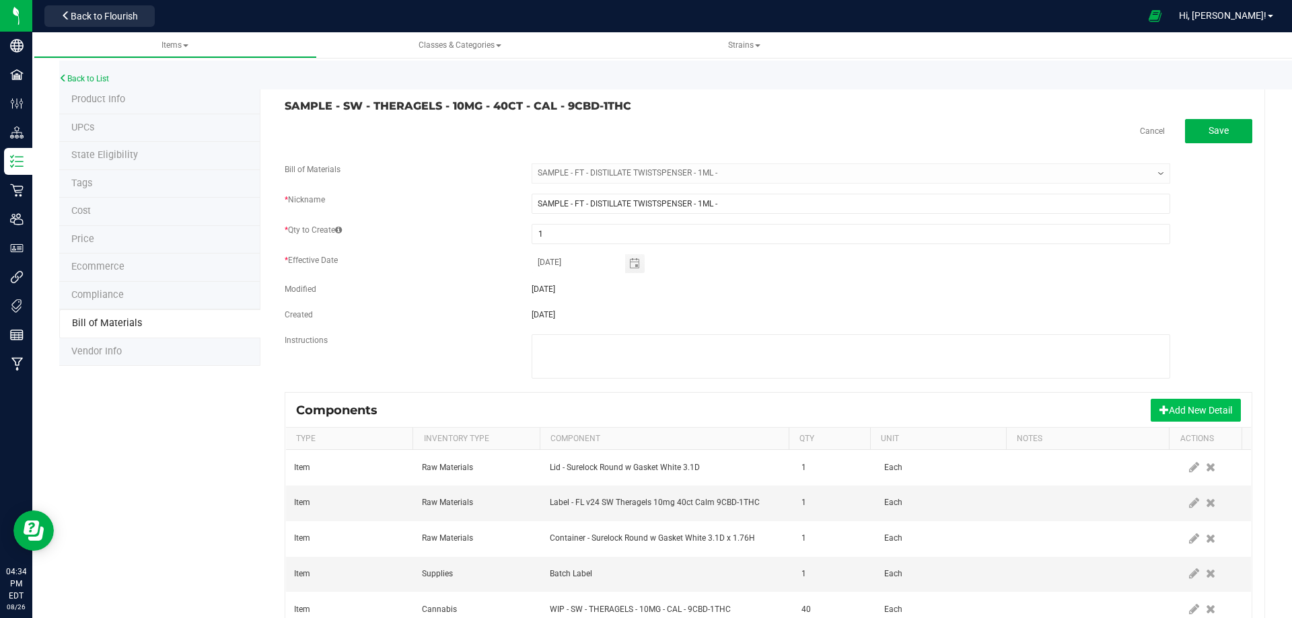
click at [1181, 407] on button "Add New Detail" at bounding box center [1196, 410] width 90 height 23
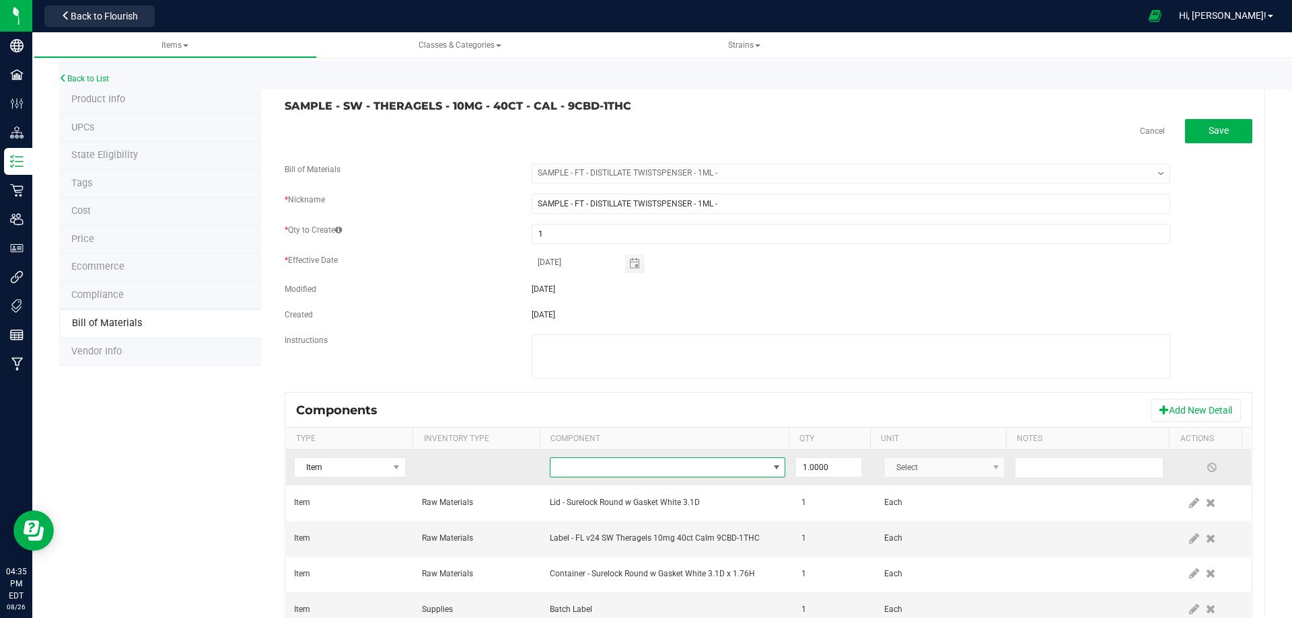
click at [573, 458] on span "NO DATA FOUND" at bounding box center [658, 467] width 217 height 19
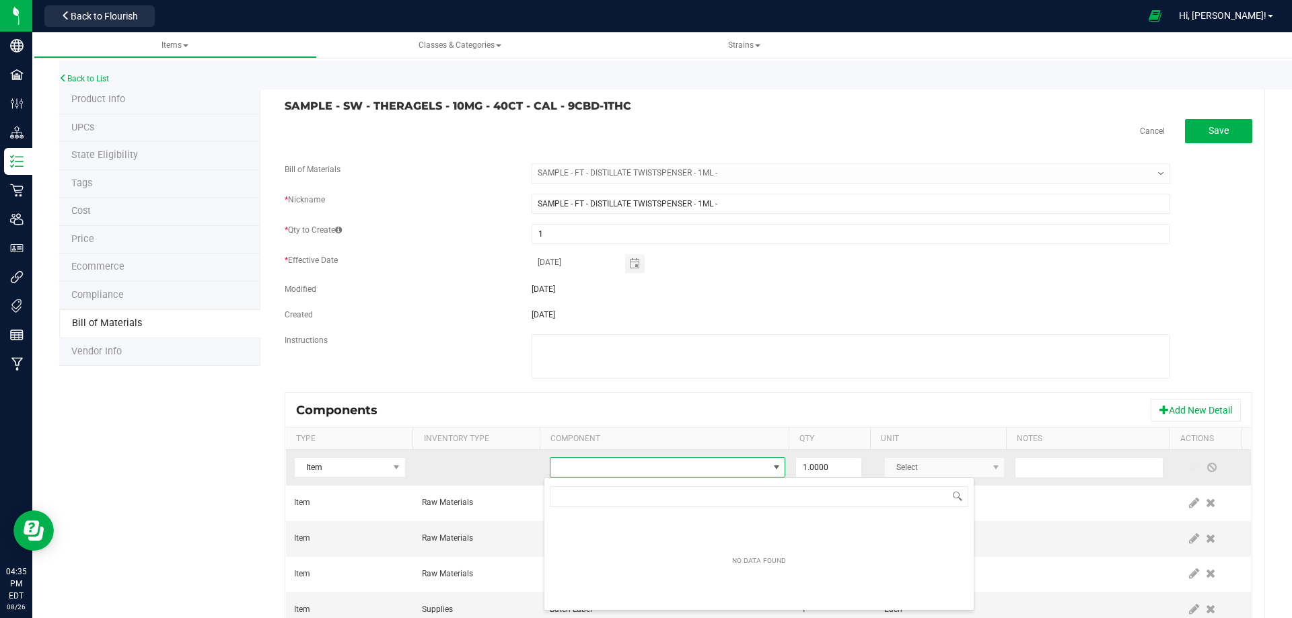
scroll to position [20, 229]
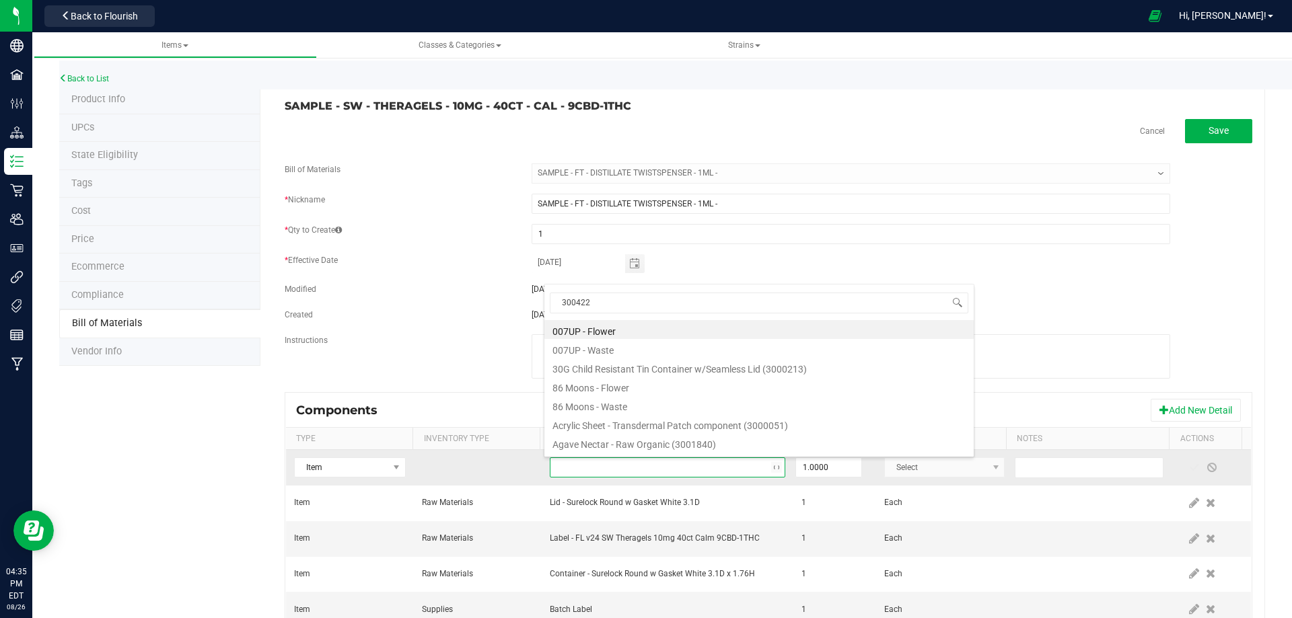
type input "3004223"
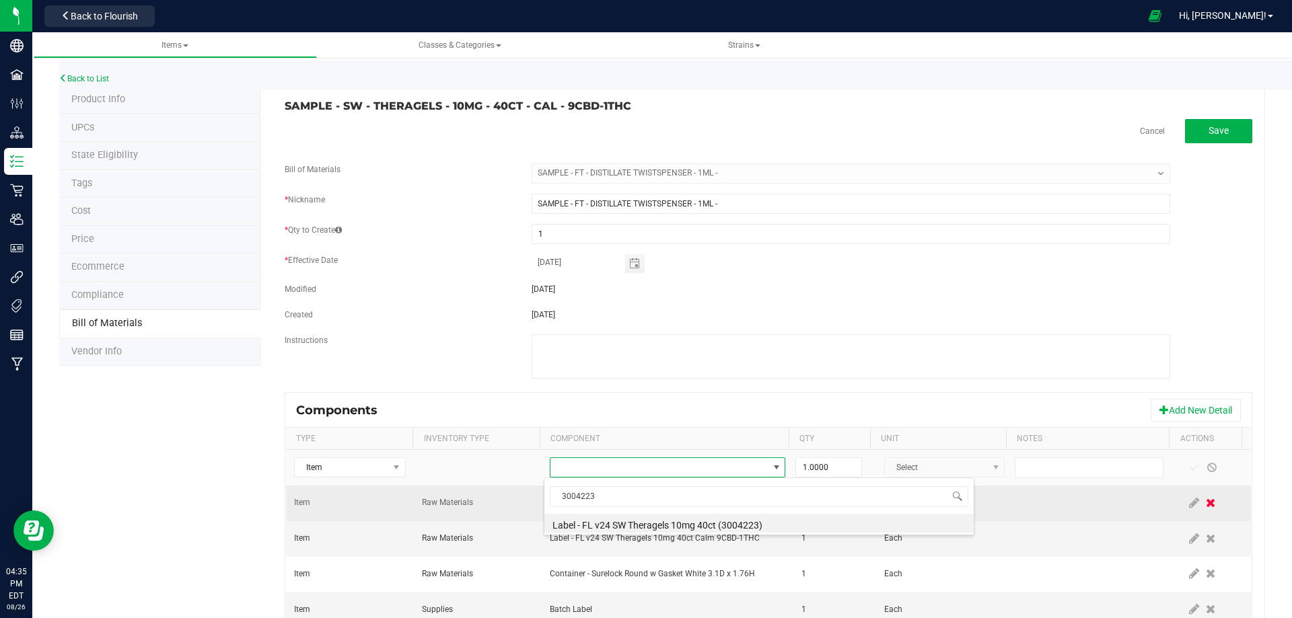
click at [721, 521] on li "Label - FL v24 SW Theragels 10mg 40ct (3004223)" at bounding box center [758, 523] width 429 height 19
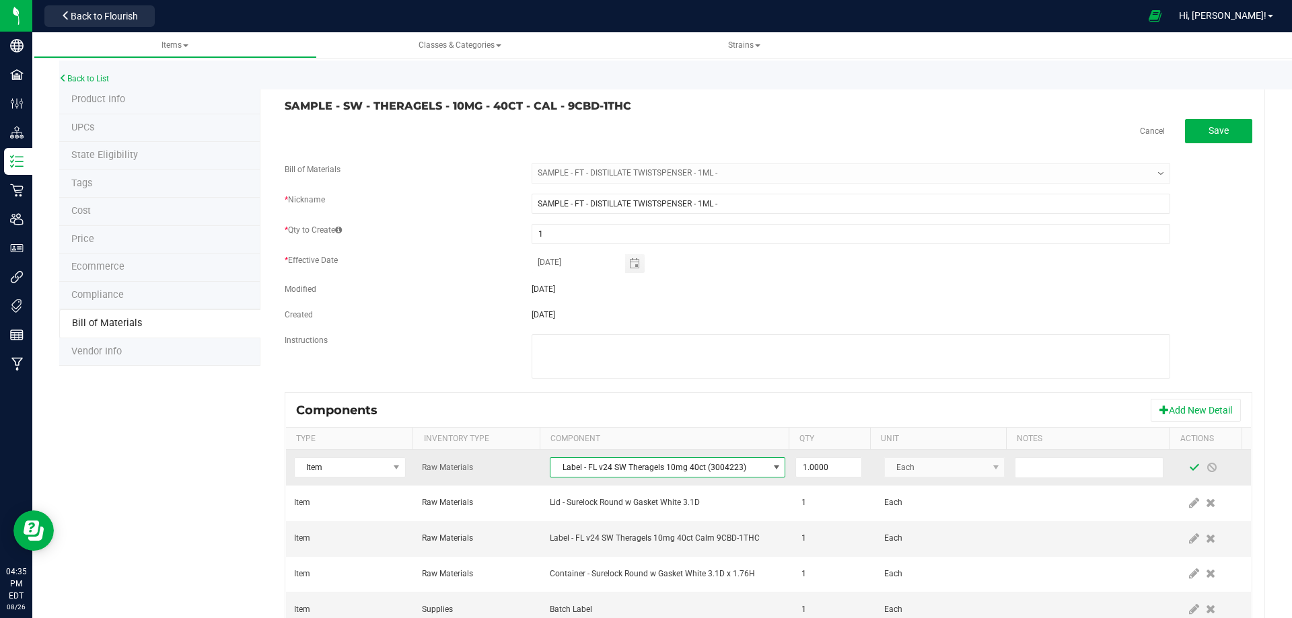
click at [1189, 465] on span at bounding box center [1194, 467] width 11 height 11
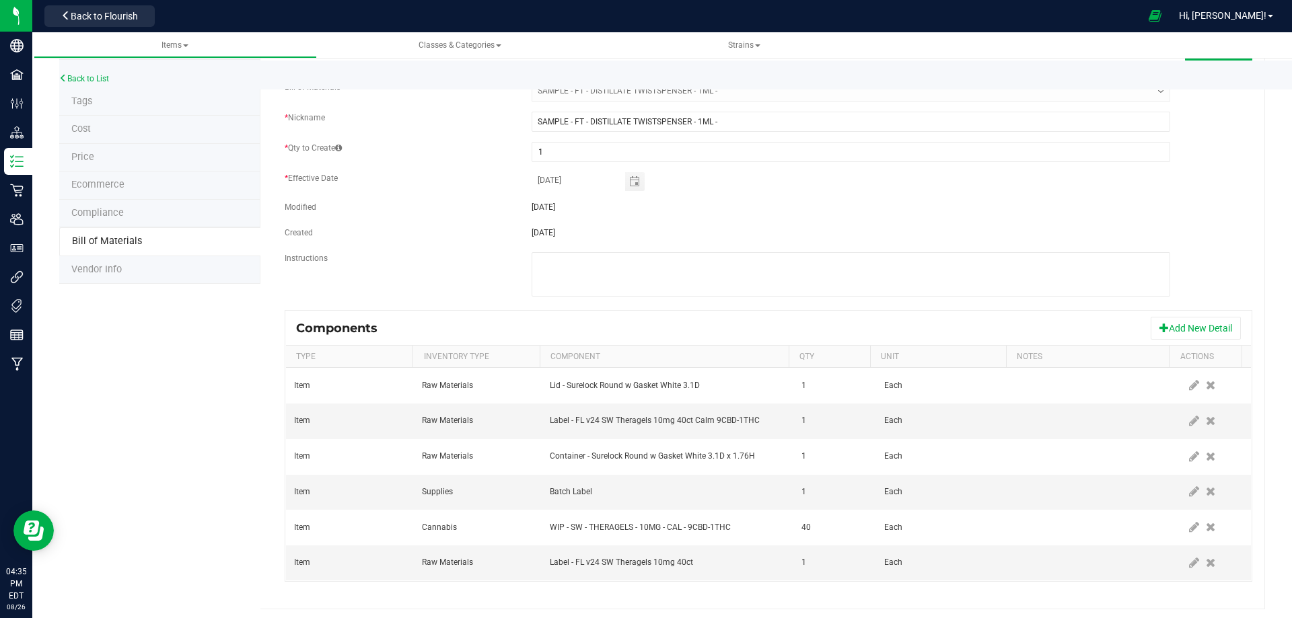
scroll to position [87, 0]
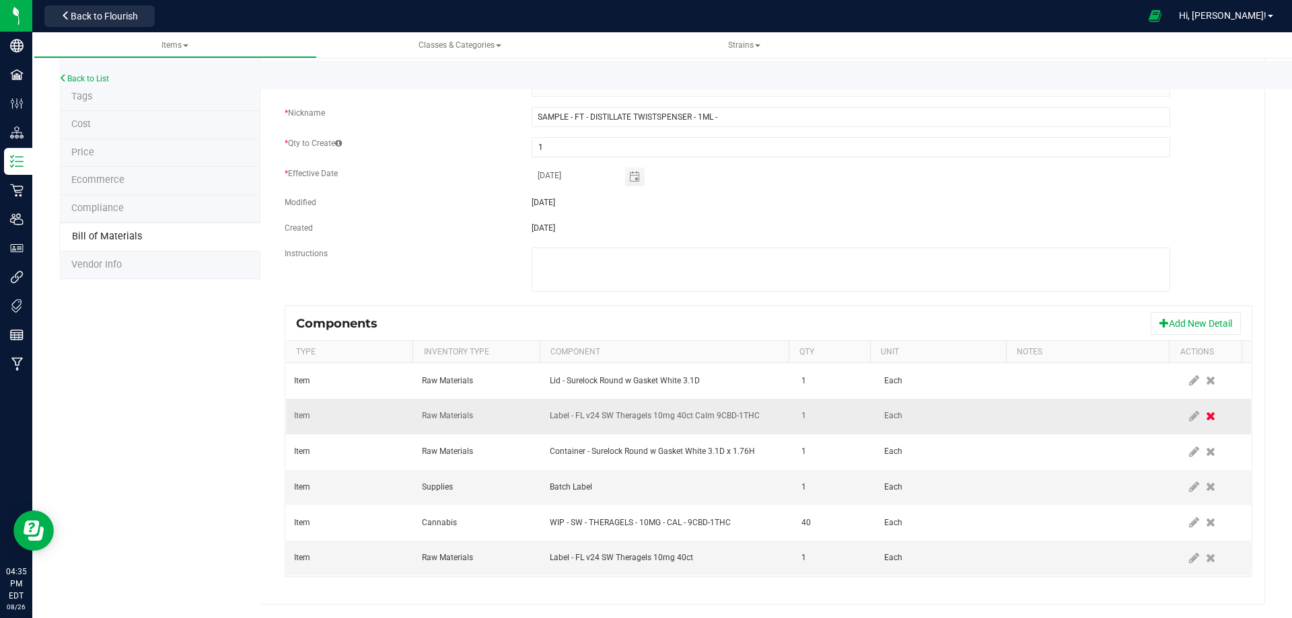
click at [1206, 417] on icon at bounding box center [1210, 416] width 9 height 12
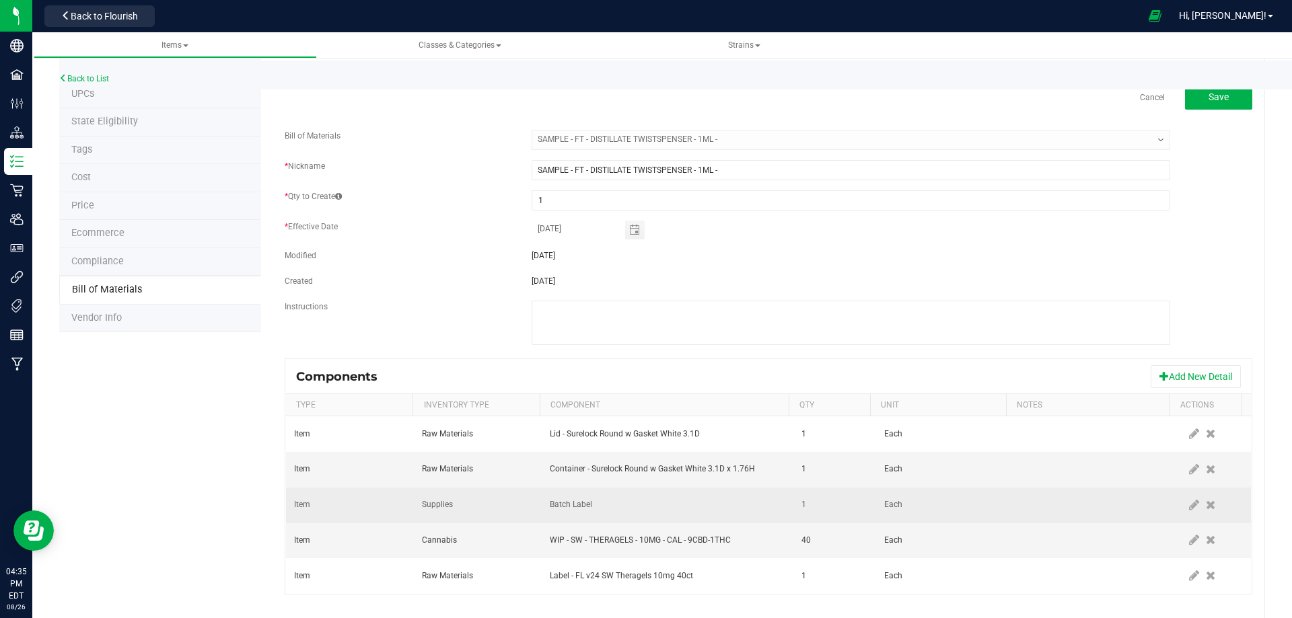
scroll to position [51, 0]
